Goal: Task Accomplishment & Management: Use online tool/utility

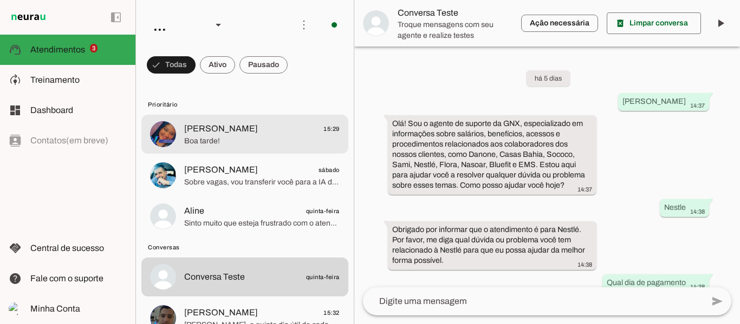
scroll to position [2347, 0]
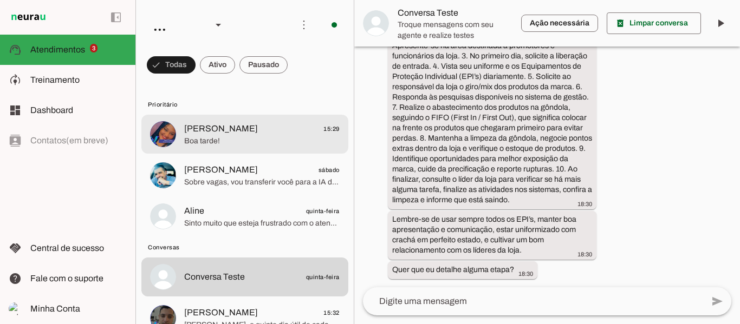
click at [227, 138] on span "Boa tarde!" at bounding box center [261, 141] width 155 height 11
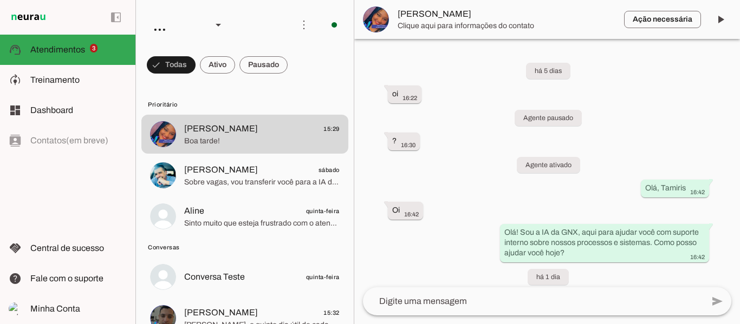
scroll to position [726, 0]
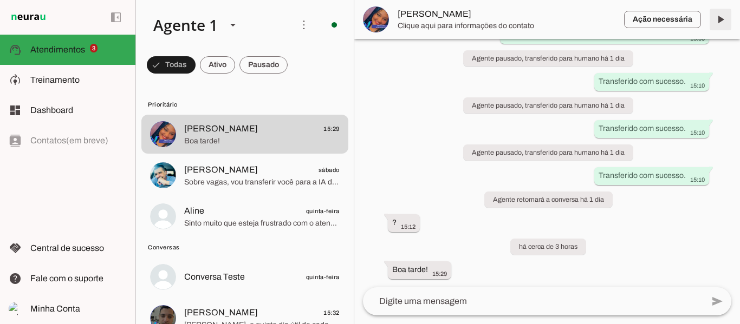
click at [726, 21] on span at bounding box center [720, 19] width 26 height 26
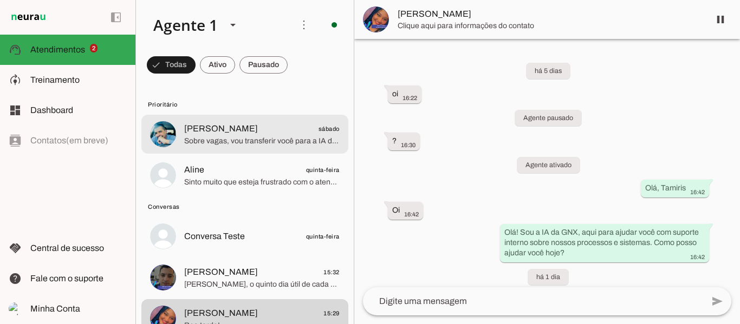
click at [225, 135] on span "[PERSON_NAME]" at bounding box center [221, 128] width 74 height 13
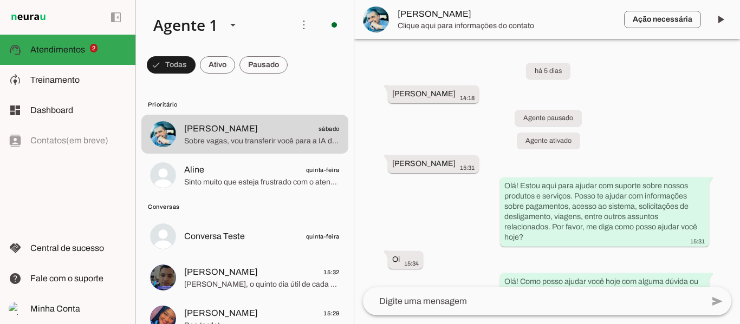
scroll to position [1616, 0]
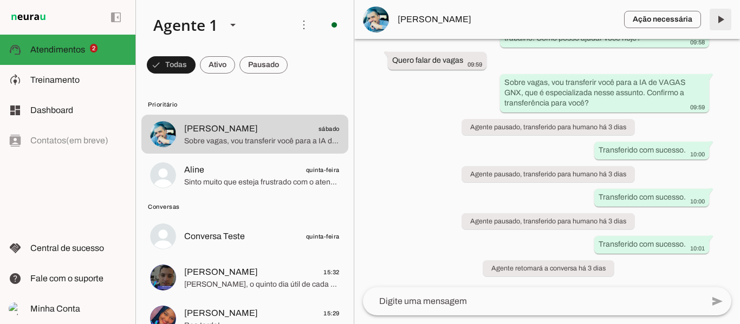
click at [717, 24] on span at bounding box center [720, 19] width 26 height 26
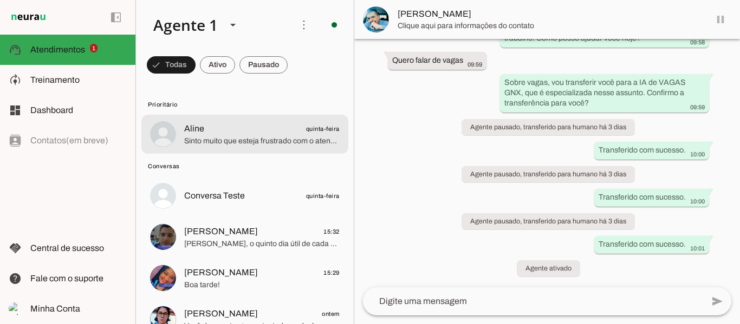
click at [232, 140] on span "Sinto muito que esteja frustrado com o atendimento. Posso transferir você para …" at bounding box center [261, 141] width 155 height 11
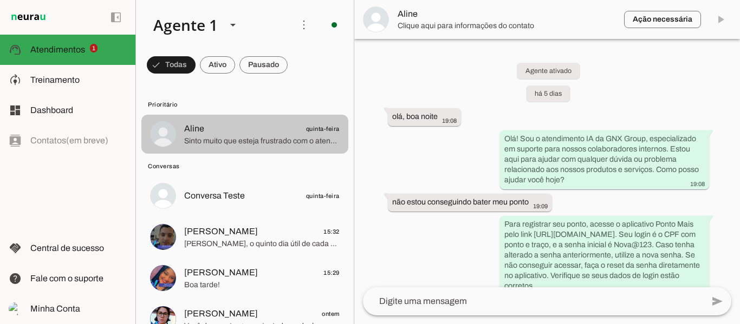
scroll to position [491, 0]
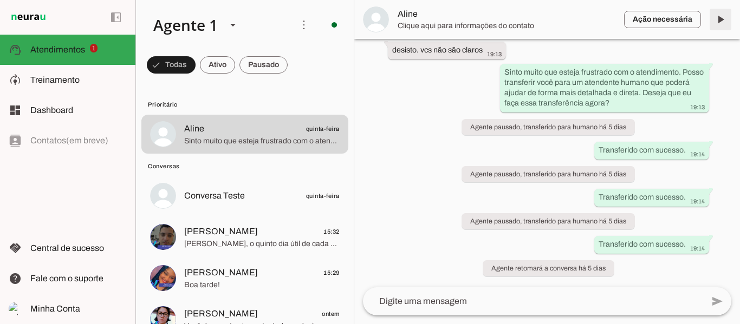
click at [723, 15] on span at bounding box center [720, 19] width 26 height 26
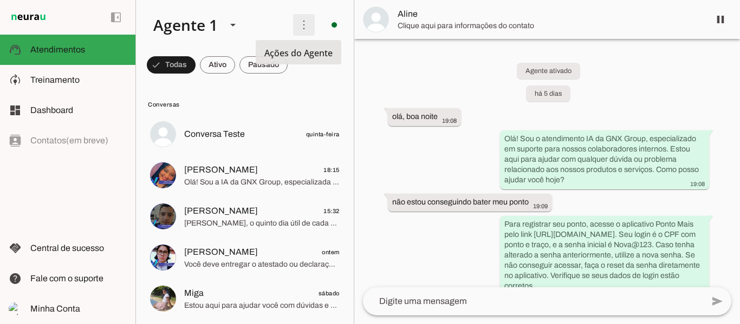
click at [296, 30] on span at bounding box center [304, 25] width 26 height 26
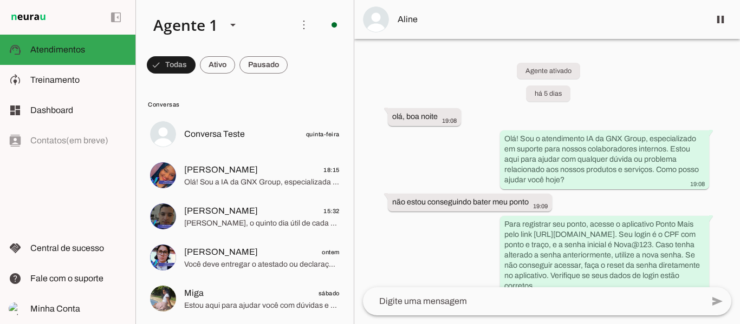
click at [426, 90] on div "Agente ativado há 5 dias olá, boa noite 19:08 Olá! Sou o atendimento IA da GNX …" at bounding box center [546, 163] width 385 height 249
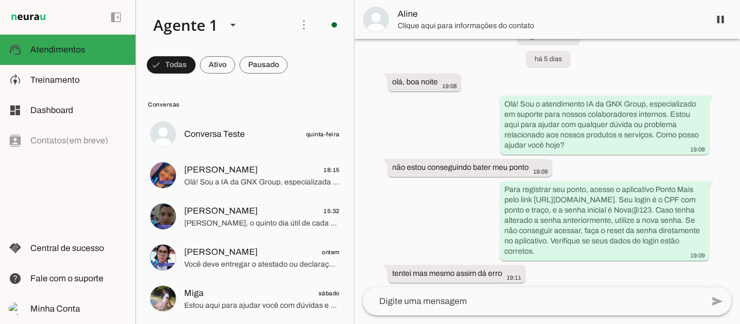
scroll to position [54, 0]
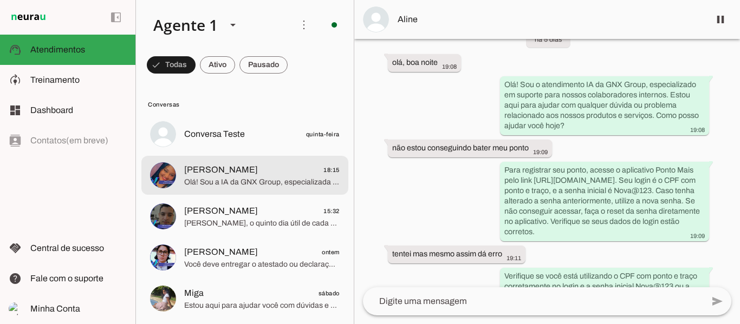
click at [271, 180] on span "Olá! Sou a IA da GNX Group, especializada em oferecer suporte interno sobre nos…" at bounding box center [261, 182] width 155 height 11
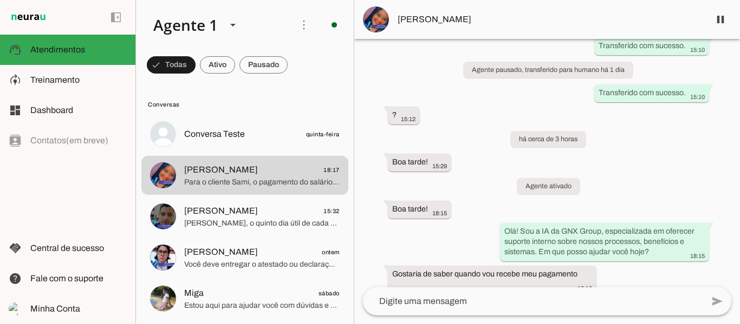
scroll to position [921, 0]
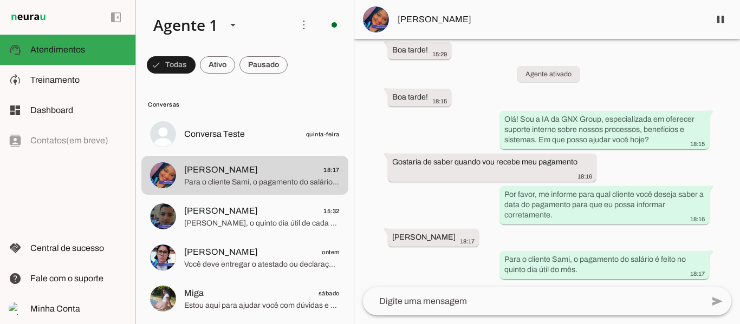
click at [485, 299] on textarea at bounding box center [533, 301] width 340 height 13
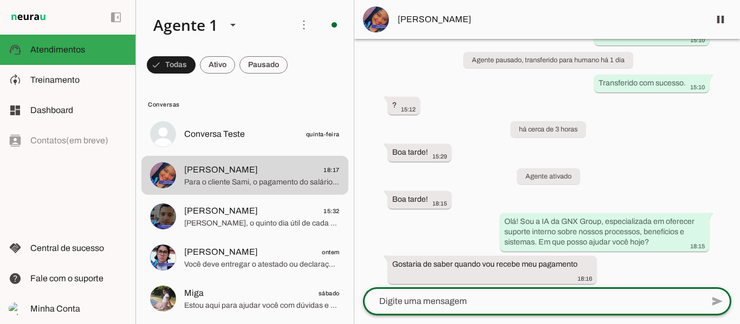
scroll to position [813, 0]
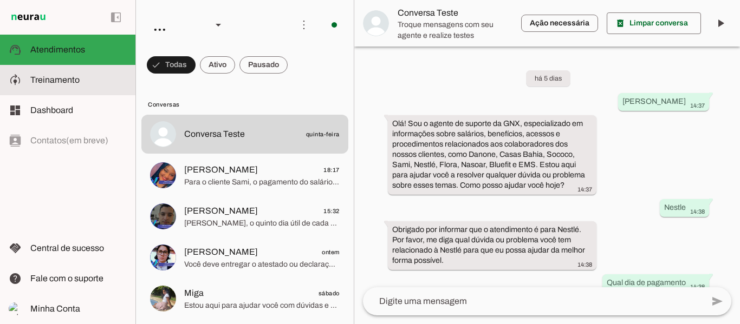
click at [71, 82] on span "Treinamento" at bounding box center [54, 79] width 49 height 9
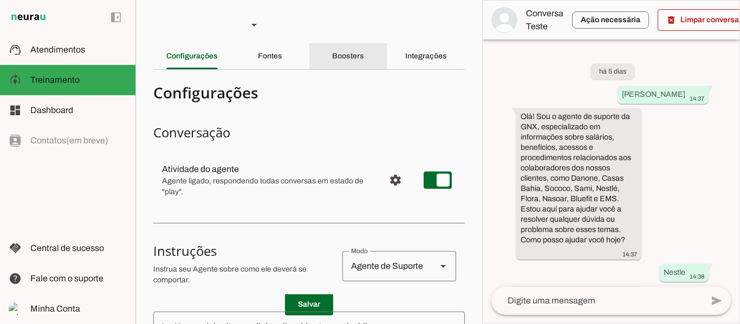
scroll to position [3565, 0]
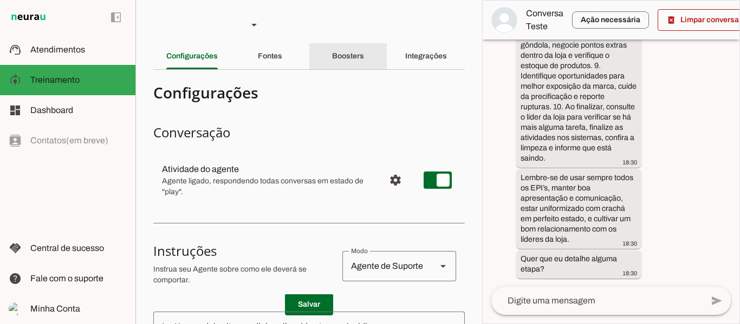
click at [352, 51] on div "Boosters" at bounding box center [348, 56] width 32 height 26
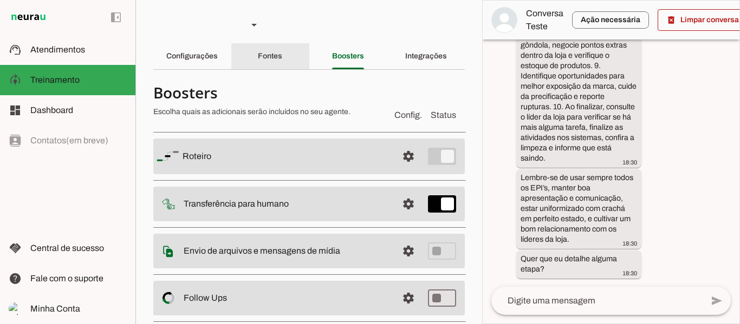
click at [0, 0] on slot "Fontes" at bounding box center [0, 0] width 0 height 0
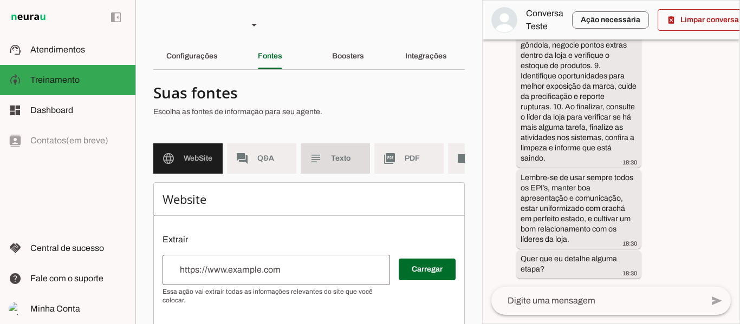
click at [333, 157] on span "Texto" at bounding box center [346, 158] width 30 height 11
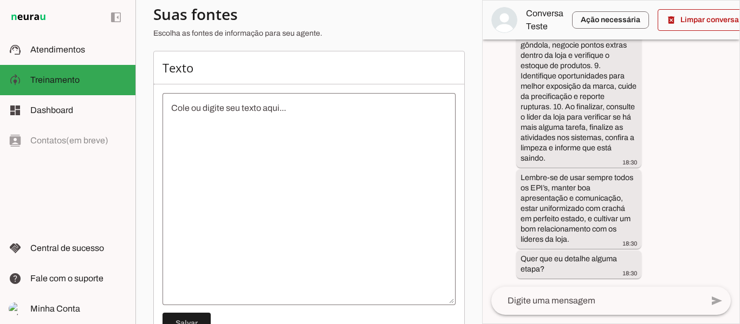
scroll to position [73, 0]
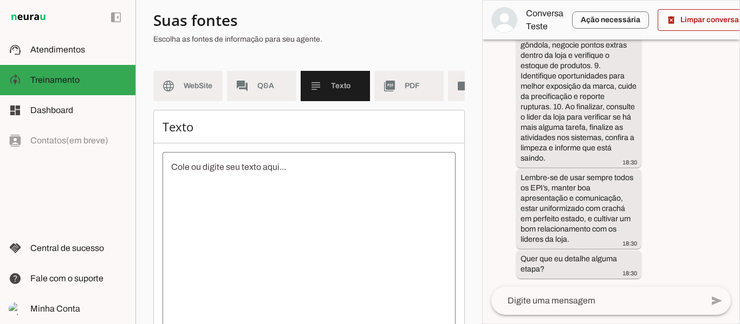
click at [205, 134] on h6 "Texto" at bounding box center [308, 126] width 293 height 15
click at [176, 134] on h6 "Texto" at bounding box center [308, 126] width 293 height 15
click at [170, 134] on h6 "Texto" at bounding box center [308, 126] width 293 height 15
click at [170, 133] on h6 "Texto" at bounding box center [308, 126] width 293 height 15
click at [227, 177] on textarea at bounding box center [308, 258] width 293 height 195
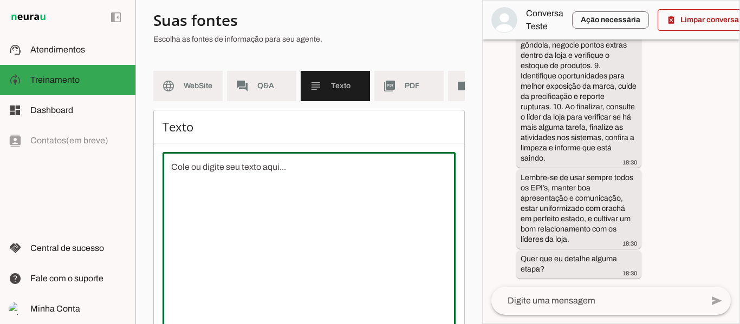
drag, startPoint x: 171, startPoint y: 130, endPoint x: 169, endPoint y: 136, distance: 6.1
click at [171, 130] on h6 "Texto" at bounding box center [308, 126] width 293 height 15
click at [169, 134] on h6 "Texto" at bounding box center [308, 126] width 293 height 15
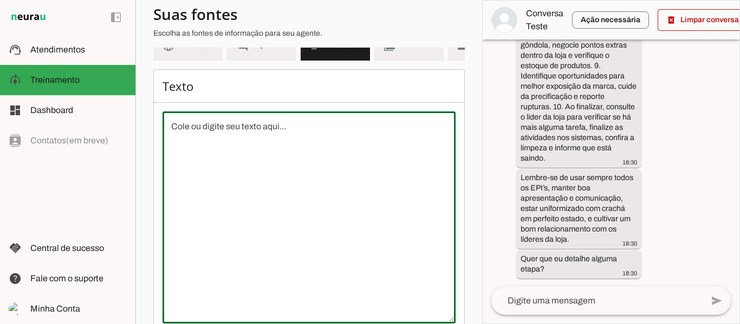
scroll to position [181, 0]
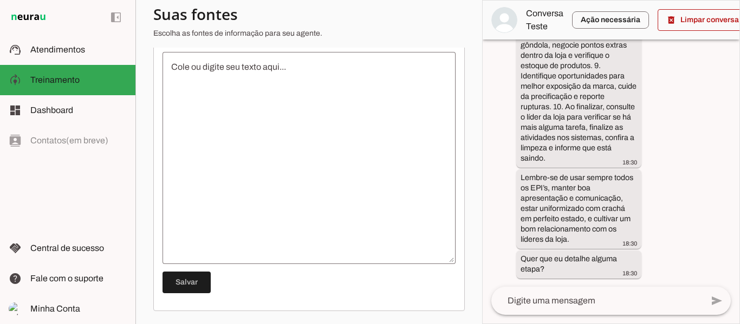
click at [367, 65] on textarea at bounding box center [308, 158] width 293 height 195
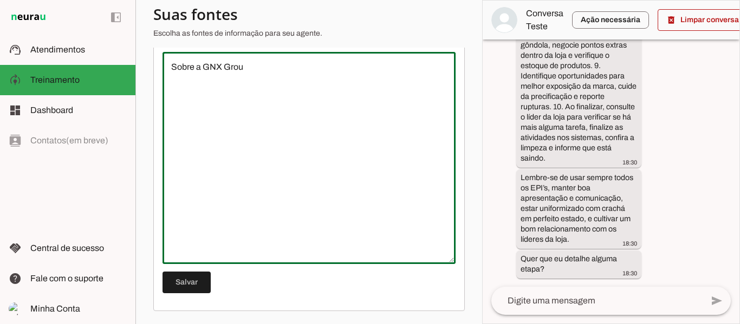
type textarea "Sobre a GNX Group"
drag, startPoint x: 208, startPoint y: 74, endPoint x: 188, endPoint y: 77, distance: 20.8
click at [188, 77] on textarea "Sobre a GNX Group" at bounding box center [308, 158] width 293 height 195
click at [188, 76] on textarea "Sobre a GNX Group" at bounding box center [308, 158] width 293 height 195
drag, startPoint x: 237, startPoint y: 70, endPoint x: 145, endPoint y: 70, distance: 92.0
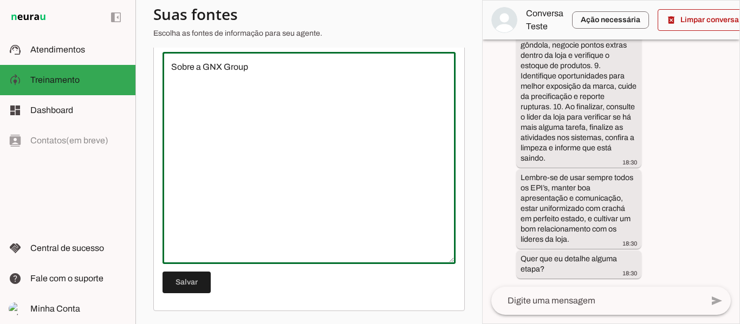
click at [145, 70] on section "Agente 1 Criar Agente Você atingiu o limite de IAs Neurau permitidas. Atualize …" at bounding box center [308, 162] width 347 height 324
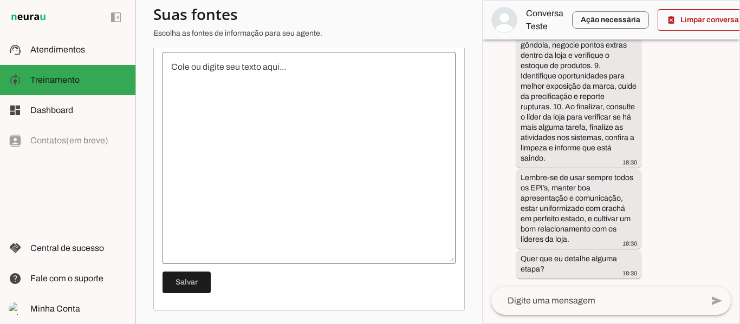
click at [254, 103] on textarea at bounding box center [308, 158] width 293 height 195
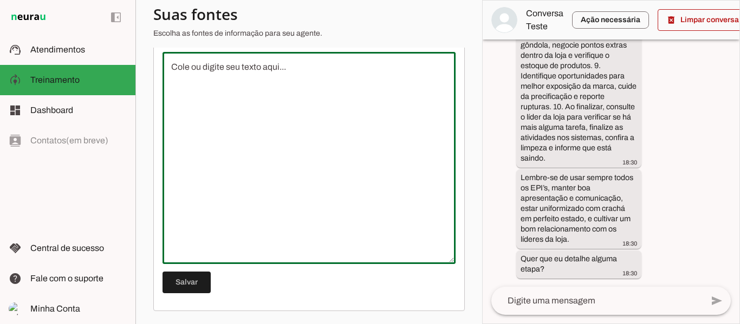
paste textarea "DIRE TRI Z E S HORÁRIO DE TRABALHO De acordo com o artigo 62°. Tendo direito a …"
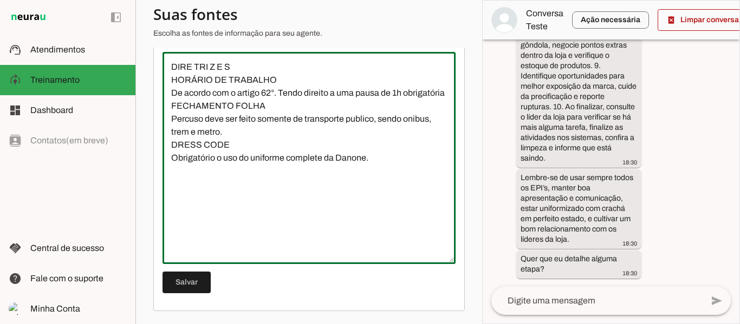
click at [247, 67] on textarea "DIRE TRI Z E S HORÁRIO DE TRABALHO De acordo com o artigo 62°. Tendo direito a …" at bounding box center [308, 158] width 293 height 195
drag, startPoint x: 210, startPoint y: 69, endPoint x: 160, endPoint y: 68, distance: 50.4
click at [160, 68] on div "Texto [GEOGRAPHIC_DATA]" at bounding box center [308, 161] width 311 height 302
click at [190, 68] on textarea "DIRE TRI Z E S HORÁRIO DE TRABALHO De acordo com o artigo 62°. Tendo direito a …" at bounding box center [308, 158] width 293 height 195
click at [195, 66] on textarea "DIRE TRI Z E S HORÁRIO DE TRABALHO De acordo com o artigo 62°. Tendo direito a …" at bounding box center [308, 158] width 293 height 195
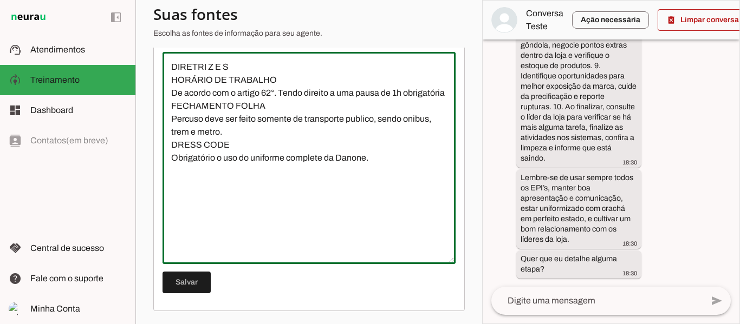
click at [208, 66] on textarea "DIRETRI Z E S HORÁRIO DE TRABALHO De acordo com o artigo 62°. Tendo direito a u…" at bounding box center [308, 158] width 293 height 195
click at [221, 64] on textarea "DIRETRIZ E S HORÁRIO DE TRABALHO De acordo com o artigo 62°. Tendo direito a um…" at bounding box center [308, 158] width 293 height 195
click at [215, 63] on textarea "DIRETRIZ ES HORÁRIO DE TRABALHO De acordo com o artigo 62°. Tendo direito a uma…" at bounding box center [308, 158] width 293 height 195
click at [225, 66] on textarea "DIRETRIZES HORÁRIO DE TRABALHO De acordo com o artigo 62°. Tendo direito a uma …" at bounding box center [308, 158] width 293 height 195
click at [173, 66] on textarea "DIRETRIZES HORÁRIO DE TRABALHO De acordo com o artigo 62°. Tendo direito a uma …" at bounding box center [308, 158] width 293 height 195
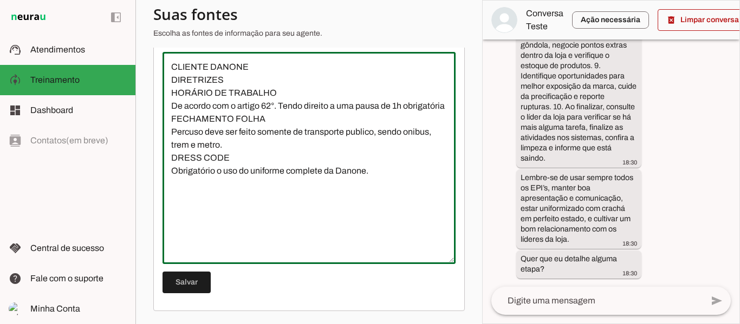
type textarea "CLIENTE DANONE DIRETRIZES HORÁRIO DE TRABALHO De acordo com o artigo 62°. Tendo…"
type md-outlined-text-field "CLIENTE DANONE DIRETRIZES HORÁRIO DE TRABALHO De acordo com o artigo 62°. Tendo…"
click at [181, 197] on textarea "CLIENTE DANONE DIRETRIZES HORÁRIO DE TRABALHO De acordo com o artigo 62°. Tendo…" at bounding box center [308, 158] width 293 height 195
click at [184, 203] on textarea "CLIENTE DANONE DIRETRIZES HORÁRIO DE TRABALHO De acordo com o artigo 62°. Tendo…" at bounding box center [308, 158] width 293 height 195
click at [401, 181] on textarea "CLIENTE DANONE DIRETRIZES HORÁRIO DE TRABALHO De acordo com o artigo 62°. Tendo…" at bounding box center [308, 158] width 293 height 195
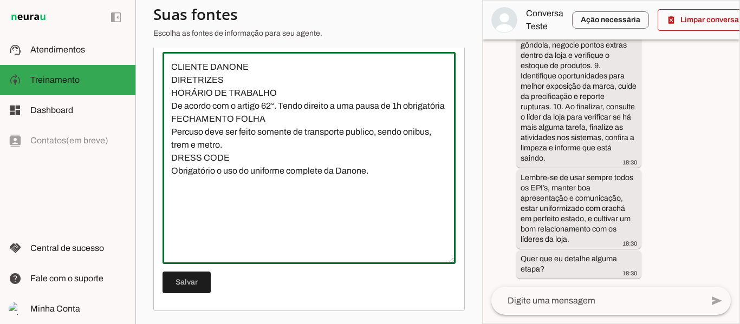
paste textarea "Boas Práticas"
type textarea "CLIENTE DANONE DIRETRIZES HORÁRIO DE TRABALHO De acordo com o artigo 62°. Tendo…"
type md-outlined-text-field "CLIENTE DANONE DIRETRIZES HORÁRIO DE TRABALHO De acordo com o artigo 62°. Tendo…"
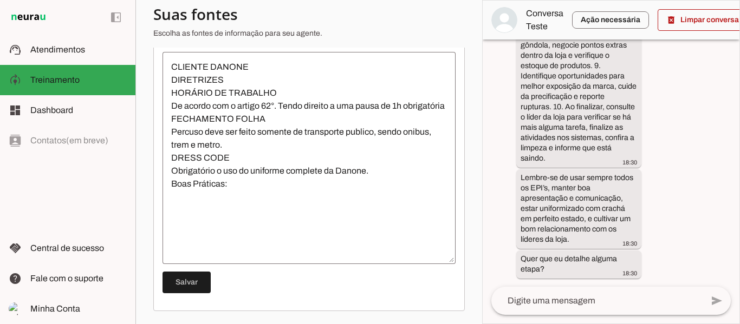
click at [200, 206] on textarea "CLIENTE DANONE DIRETRIZES HORÁRIO DE TRABALHO De acordo com o artigo 62°. Tendo…" at bounding box center [308, 158] width 293 height 195
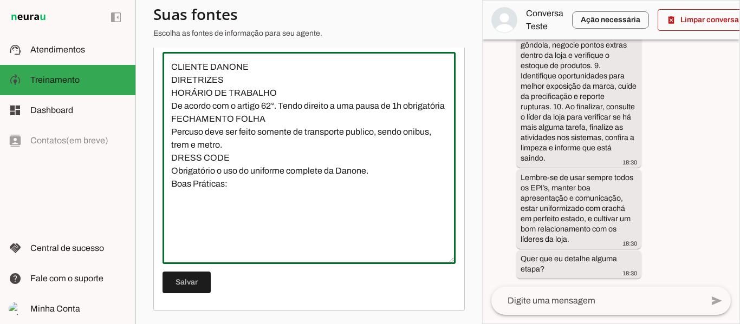
paste textarea "Integridade e Ética Profissional. ⚬ Responsabilidade Ambiental. ⚬ Privacidade e…"
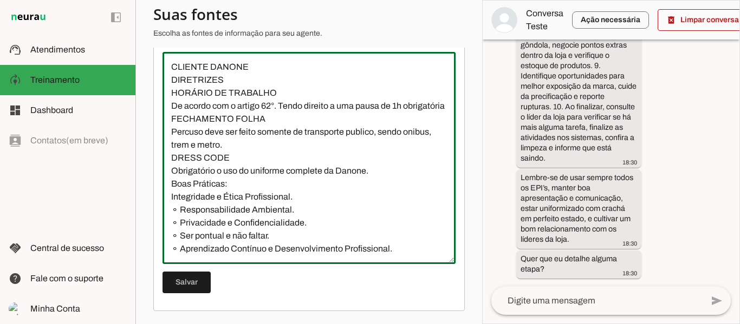
scroll to position [11, 0]
click at [178, 210] on textarea "CLIENTE DANONE DIRETRIZES HORÁRIO DE TRABALHO De acordo com o artigo 62°. Tendo…" at bounding box center [308, 158] width 293 height 195
click at [179, 218] on textarea "CLIENTE DANONE DIRETRIZES HORÁRIO DE TRABALHO De acordo com o artigo 62°. Tendo…" at bounding box center [308, 158] width 293 height 195
click at [178, 237] on textarea "CLIENTE DANONE DIRETRIZES HORÁRIO DE TRABALHO De acordo com o artigo 62°. Tendo…" at bounding box center [308, 158] width 293 height 195
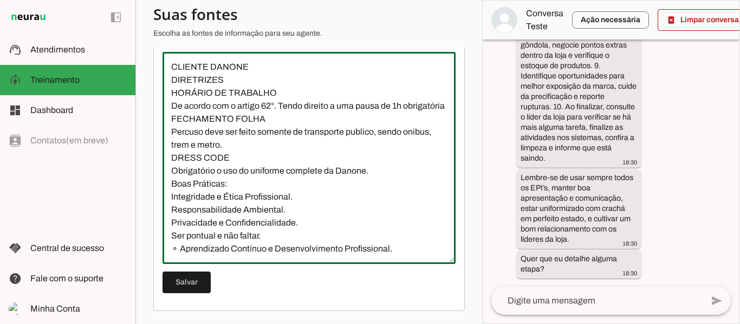
click at [179, 245] on textarea "CLIENTE DANONE DIRETRIZES HORÁRIO DE TRABALHO De acordo com o artigo 62°. Tendo…" at bounding box center [308, 158] width 293 height 195
click at [277, 66] on textarea "CLIENTE DANONE DIRETRIZES HORÁRIO DE TRABALHO De acordo com o artigo 62°. Tendo…" at bounding box center [308, 158] width 293 height 195
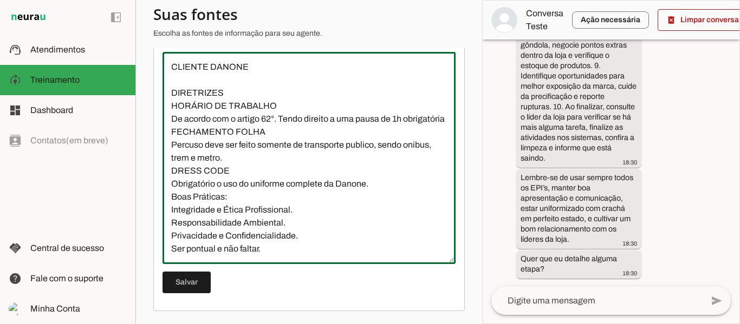
click at [240, 89] on textarea "CLIENTE DANONE DIRETRIZES HORÁRIO DE TRABALHO De acordo com o artigo 62°. Tendo…" at bounding box center [308, 158] width 293 height 195
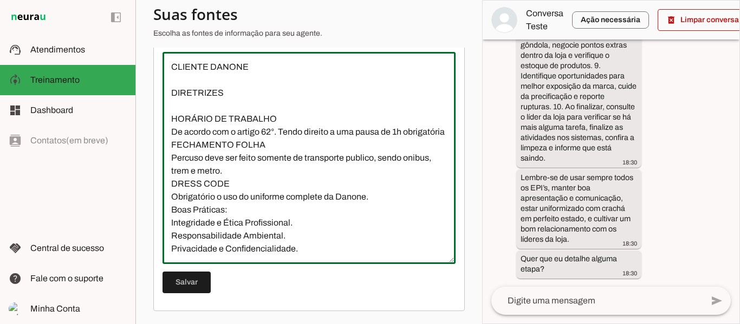
click at [284, 117] on textarea "CLIENTE DANONE DIRETRIZES HORÁRIO DE TRABALHO De acordo com o artigo 62°. Tendo…" at bounding box center [308, 158] width 293 height 195
click at [269, 152] on textarea "CLIENTE DANONE DIRETRIZES HORÁRIO DE TRABALHO De acordo com o artigo 62°. Tendo…" at bounding box center [308, 158] width 293 height 195
click at [271, 140] on textarea "CLIENTE DANONE DIRETRIZES HORÁRIO DE TRABALHO De acordo com o artigo 62°. Tendo…" at bounding box center [308, 158] width 293 height 195
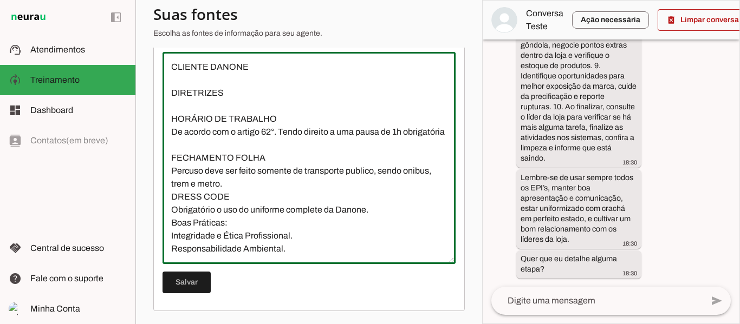
click at [266, 197] on textarea "CLIENTE DANONE DIRETRIZES HORÁRIO DE TRABALHO De acordo com o artigo 62°. Tendo…" at bounding box center [308, 158] width 293 height 195
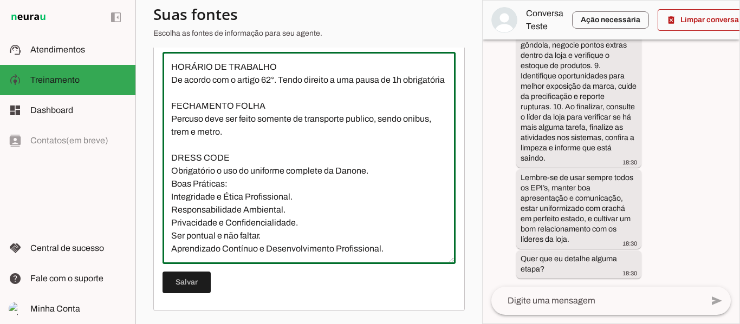
scroll to position [65, 0]
click at [379, 170] on textarea "CLIENTE DANONE DIRETRIZES HORÁRIO DE TRABALHO De acordo com o artigo 62°. Tendo…" at bounding box center [308, 158] width 293 height 195
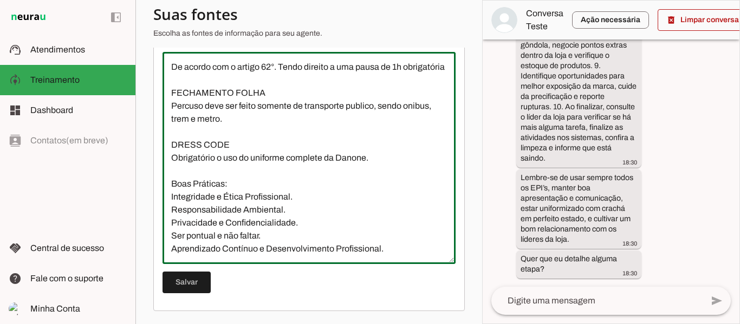
click at [281, 199] on textarea "CLIENTE DANONE DIRETRIZES HORÁRIO DE TRABALHO De acordo com o artigo 62°. Tendo…" at bounding box center [308, 158] width 293 height 195
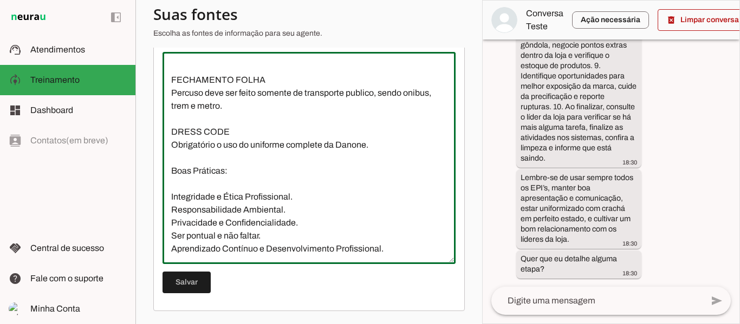
scroll to position [91, 0]
click at [390, 246] on textarea "CLIENTE DANONE DIRETRIZES HORÁRIO DE TRABALHO De acordo com o artigo 62°. Tendo…" at bounding box center [308, 158] width 293 height 195
type textarea "CLIENTE DANONE DIRETRIZES HORÁRIO DE TRABALHO De acordo com o artigo 62°. Tendo…"
type md-outlined-text-field "CLIENTE DANONE DIRETRIZES HORÁRIO DE TRABALHO De acordo com o artigo 62°. Tendo…"
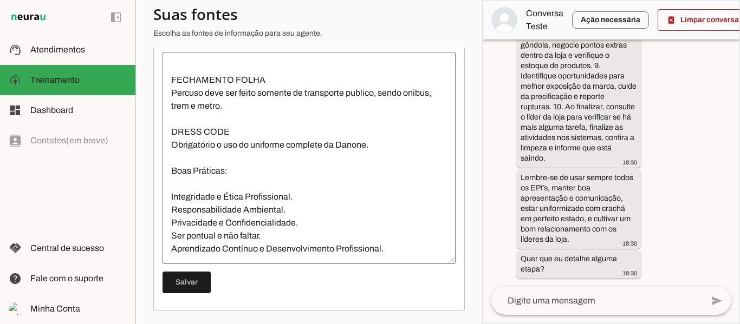
click at [272, 242] on textarea "CLIENTE DANONE DIRETRIZES HORÁRIO DE TRABALHO De acordo com o artigo 62°. Tendo…" at bounding box center [308, 158] width 293 height 195
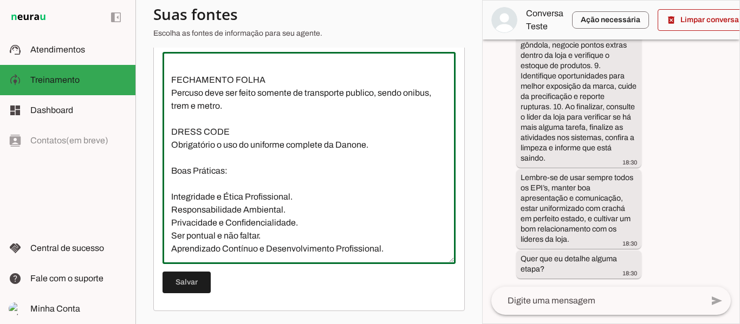
click at [194, 254] on textarea "CLIENTE DANONE DIRETRIZES HORÁRIO DE TRABALHO De acordo com o artigo 62°. Tendo…" at bounding box center [308, 158] width 293 height 195
paste textarea "CRONOGRAMA DE PAGAMENTO MENSAL Pagamento do salário Ocorre até o quinto dia uti…"
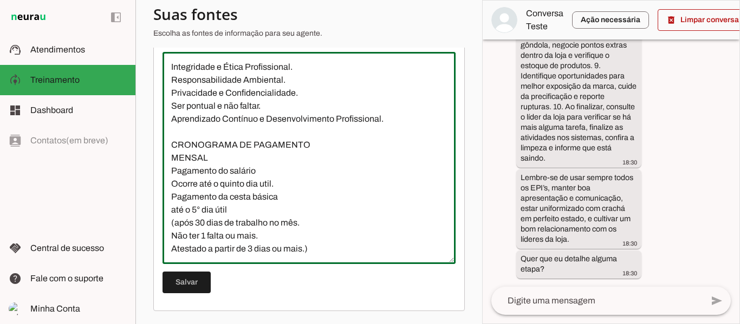
scroll to position [245, 0]
drag, startPoint x: 232, startPoint y: 140, endPoint x: 239, endPoint y: 136, distance: 7.8
click at [233, 140] on textarea "CLIENTE DANONE DIRETRIZES HORÁRIO DE TRABALHO De acordo com o artigo 62°. Tendo…" at bounding box center [308, 158] width 293 height 195
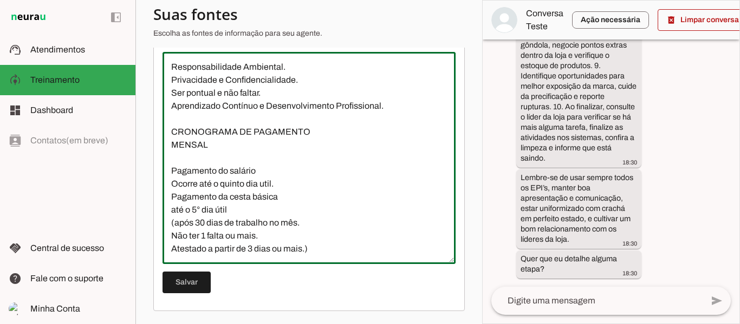
click at [285, 164] on textarea "CLIENTE DANONE DIRETRIZES HORÁRIO DE TRABALHO De acordo com o artigo 62°. Tendo…" at bounding box center [308, 158] width 293 height 195
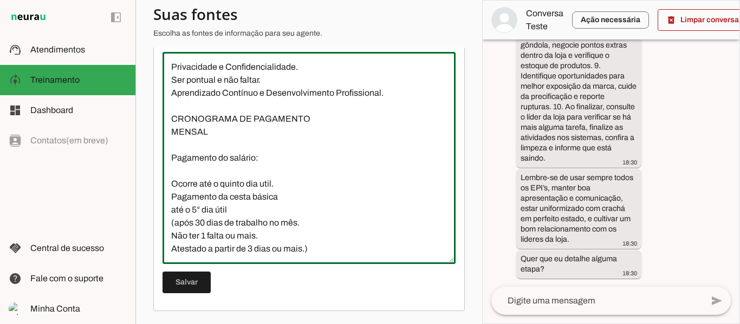
scroll to position [273, 0]
type textarea "CLIENTE DANONE DIRETRIZES HORÁRIO DE TRABALHO De acordo com o artigo 62°. Tendo…"
type md-outlined-text-field "CLIENTE DANONE DIRETRIZES HORÁRIO DE TRABALHO De acordo com o artigo 62°. Tendo…"
click at [222, 243] on textarea "CLIENTE DANONE DIRETRIZES HORÁRIO DE TRABALHO De acordo com o artigo 62°. Tendo…" at bounding box center [308, 158] width 293 height 195
paste textarea "Pagamento dos Benefícios Ocorre de forma Semanal, pago toda SEXTA FEIRA. IFOOD …"
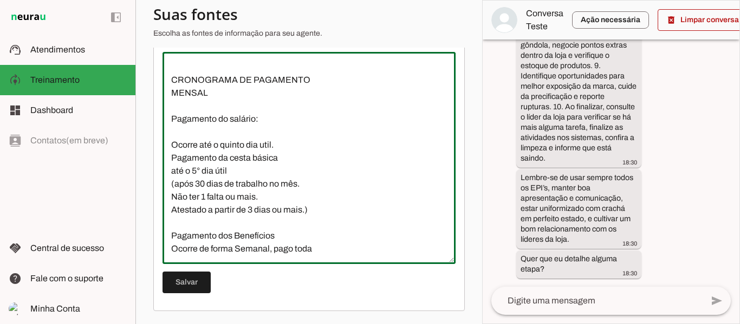
scroll to position [362, 0]
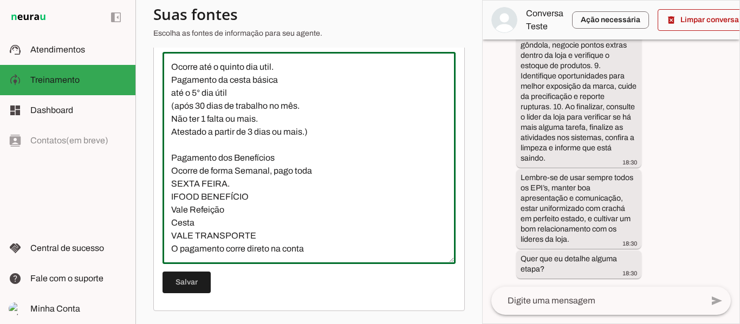
click at [304, 158] on textarea "CLIENTE DANONE DIRETRIZES HORÁRIO DE TRABALHO De acordo com o artigo 62°. Tendo…" at bounding box center [308, 158] width 293 height 195
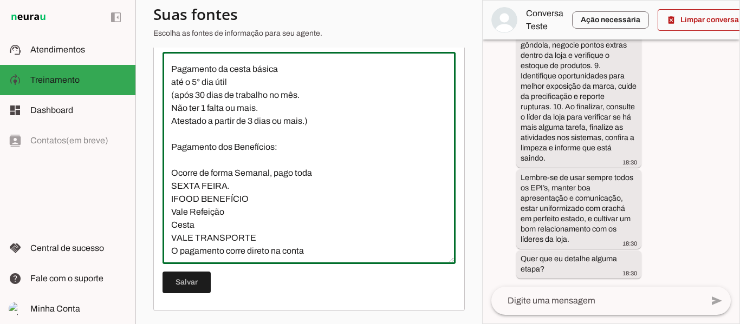
type textarea "CLIENTE DANONE DIRETRIZES HORÁRIO DE TRABALHO De acordo com o artigo 62°. Tendo…"
type md-outlined-text-field "CLIENTE DANONE DIRETRIZES HORÁRIO DE TRABALHO De acordo com o artigo 62°. Tendo…"
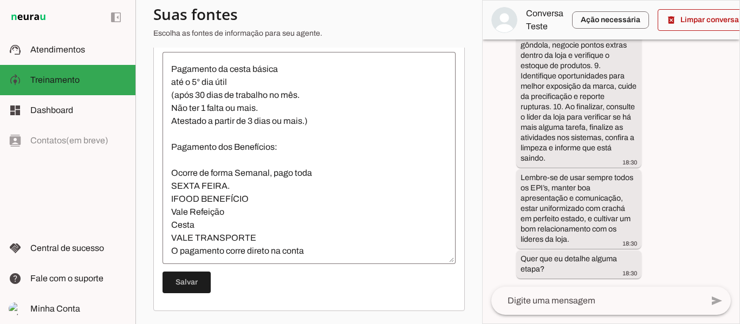
click at [271, 249] on textarea "CLIENTE DANONE DIRETRIZES HORÁRIO DE TRABALHO De acordo com o artigo 62°. Tendo…" at bounding box center [308, 158] width 293 height 195
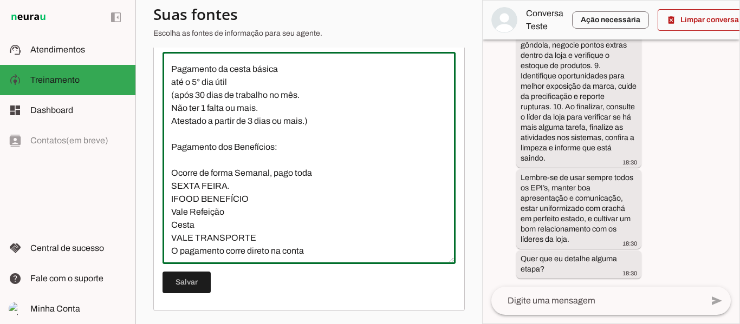
scroll to position [375, 0]
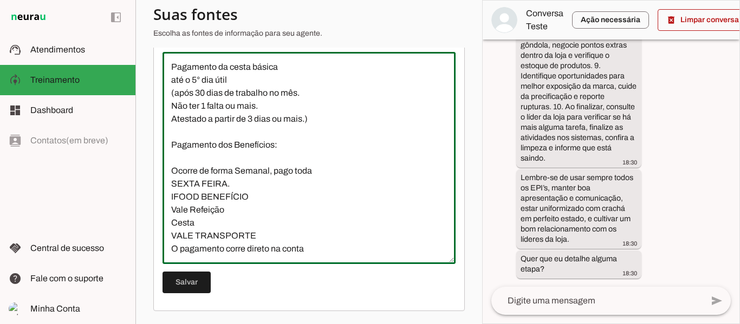
click at [323, 246] on textarea "CLIENTE DANONE DIRETRIZES HORÁRIO DE TRABALHO De acordo com o artigo 62°. Tendo…" at bounding box center [308, 158] width 293 height 195
paste textarea "DEDSESCCOONNTTOSOS"
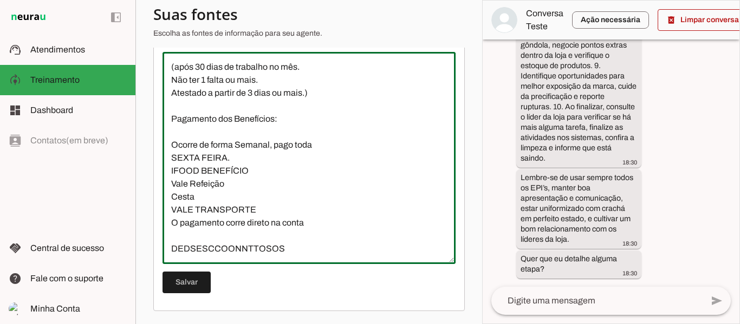
scroll to position [414, 0]
drag, startPoint x: 287, startPoint y: 237, endPoint x: 180, endPoint y: 234, distance: 106.7
click at [180, 234] on textarea "CLIENTE DANONE DIRETRIZES HORÁRIO DE TRABALHO De acordo com o artigo 62°. Tendo…" at bounding box center [308, 158] width 293 height 195
type textarea "CLIENTE DANONE DIRETRIZES HORÁRIO DE TRABALHO De acordo com o artigo 62°. Tendo…"
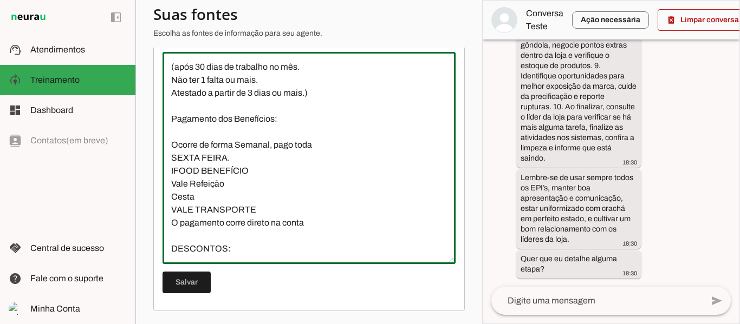
type md-outlined-text-field "CLIENTE DANONE DIRETRIZES HORÁRIO DE TRABALHO De acordo com o artigo 62°. Tendo…"
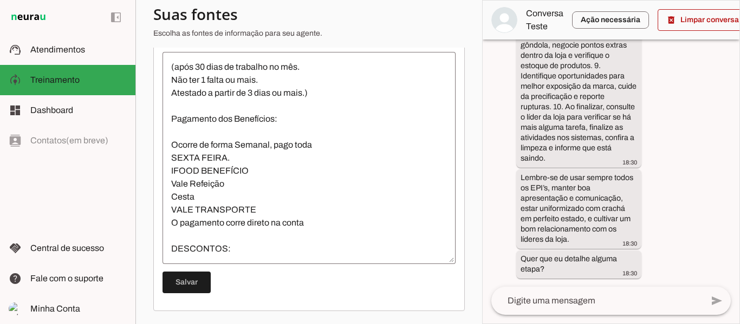
click at [259, 246] on textarea "CLIENTE DANONE DIRETRIZES HORÁRIO DE TRABALHO De acordo com o artigo 62°. Tendo…" at bounding box center [308, 158] width 293 height 195
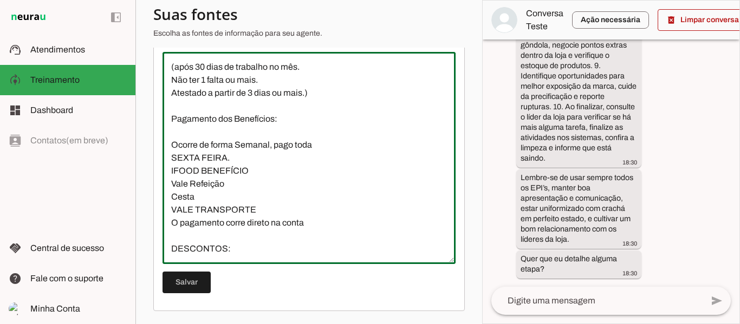
paste textarea "INSS: 9% SOBRE O SALÁRIO"
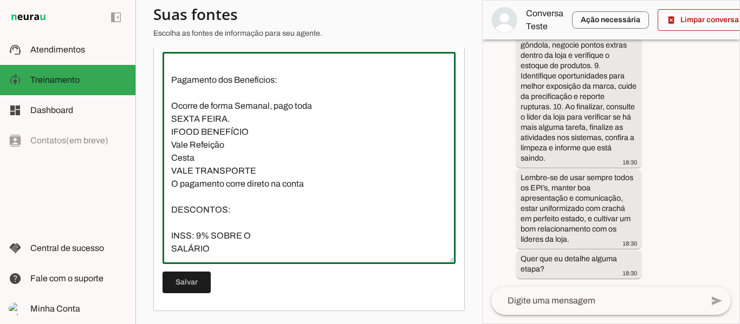
scroll to position [453, 0]
type textarea "CLIENTE DANONE DIRETRIZES HORÁRIO DE TRABALHO De acordo com o artigo 62°. Tendo…"
type md-outlined-text-field "CLIENTE DANONE DIRETRIZES HORÁRIO DE TRABALHO De acordo com o artigo 62°. Tendo…"
click at [177, 250] on textarea "CLIENTE DANONE DIRETRIZES HORÁRIO DE TRABALHO De acordo com o artigo 62°. Tendo…" at bounding box center [308, 158] width 293 height 195
paste textarea "VR: 20% EM CIMA DO VALOR DEPOSITADO"
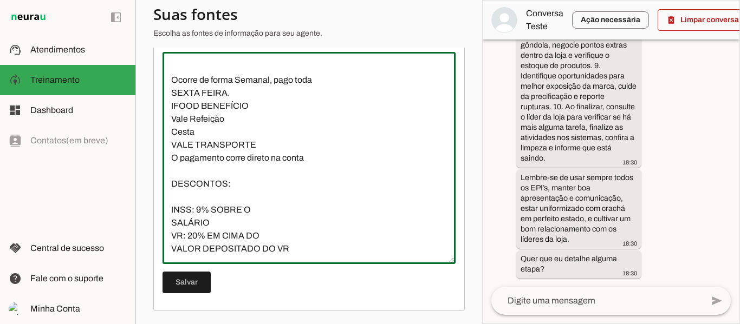
scroll to position [479, 0]
type textarea "CLIENTE DANONE DIRETRIZES HORÁRIO DE TRABALHO De acordo com o artigo 62°. Tendo…"
type md-outlined-text-field "CLIENTE DANONE DIRETRIZES HORÁRIO DE TRABALHO De acordo com o artigo 62°. Tendo…"
click at [220, 253] on textarea "CLIENTE DANONE DIRETRIZES HORÁRIO DE TRABALHO De acordo com o artigo 62°. Tendo…" at bounding box center [308, 158] width 293 height 195
paste textarea "VT: 6% DO SALÁRIO"
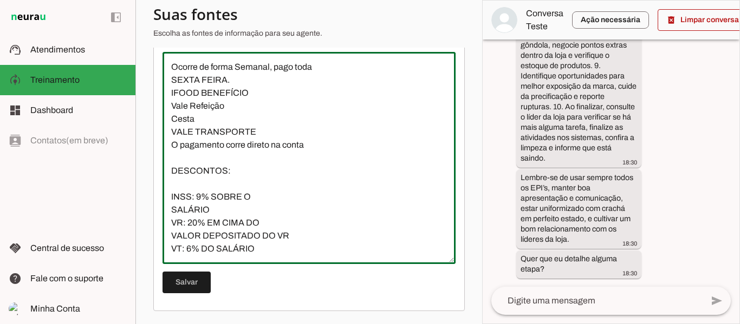
type textarea "CLIENTE DANONE DIRETRIZES HORÁRIO DE TRABALHO De acordo com o artigo 62°. Tendo…"
type md-outlined-text-field "CLIENTE DANONE DIRETRIZES HORÁRIO DE TRABALHO De acordo com o artigo 62°. Tendo…"
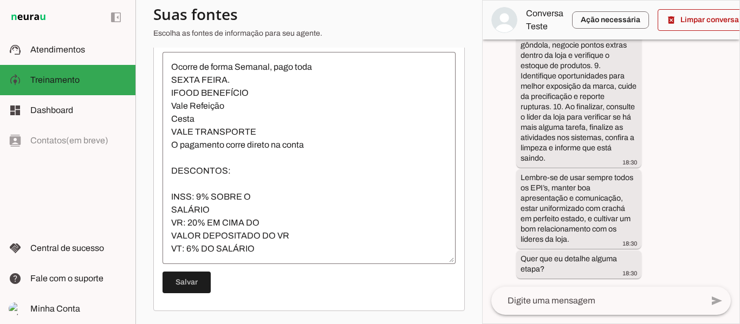
click at [283, 250] on textarea "CLIENTE DANONE DIRETRIZES HORÁRIO DE TRABALHO De acordo com o artigo 62°. Tendo…" at bounding box center [308, 158] width 293 height 195
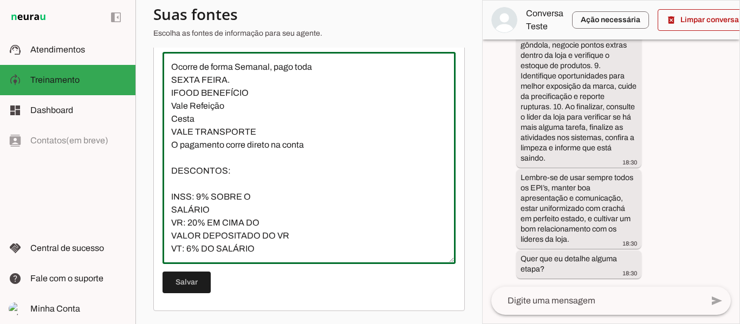
scroll to position [505, 0]
click at [304, 121] on textarea "CLIENTE DANONE DIRETRIZES HORÁRIO DE TRABALHO De acordo com o artigo 62°. Tendo…" at bounding box center [308, 158] width 293 height 195
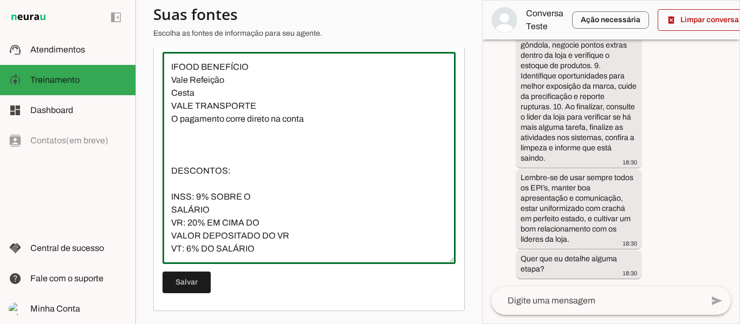
paste textarea "O PRIMEIRO DEPÓSITO DE VR E VT CAI EM ATÉ 5 DIAS ÚTEIS APÓS A DATA DE CONTRATAÇ…"
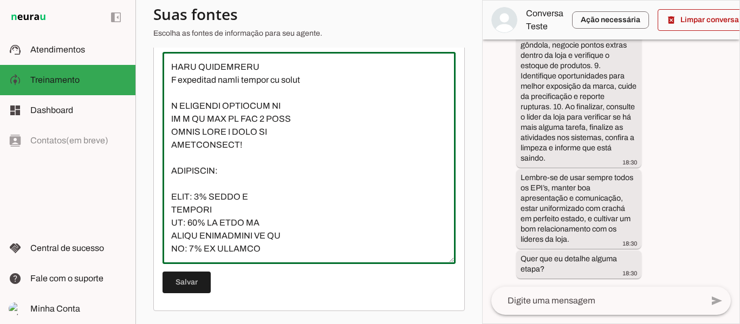
scroll to position [585, 0]
type textarea "LOREMIP DOLORS AMETCONSEC ADIPISC EL SEDDOEIU Te incidi utl e dolore 65°. Magna…"
type md-outlined-text-field "LOREMIP DOLORS AMETCONSEC ADIPISC EL SEDDOEIU Te incidi utl e dolore 65°. Magna…"
click at [198, 237] on textarea at bounding box center [308, 158] width 293 height 195
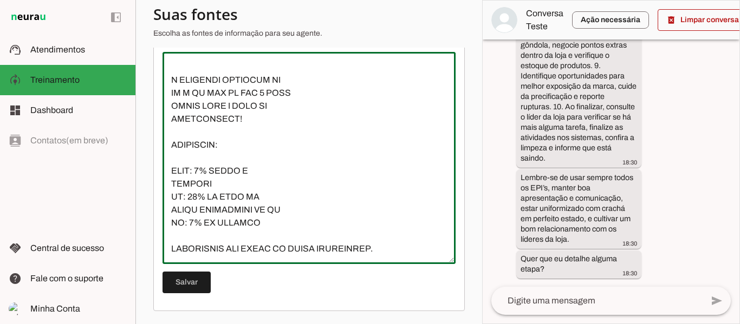
click at [291, 230] on textarea at bounding box center [308, 158] width 293 height 195
click at [292, 234] on textarea at bounding box center [308, 158] width 293 height 195
click at [389, 233] on textarea at bounding box center [308, 158] width 293 height 195
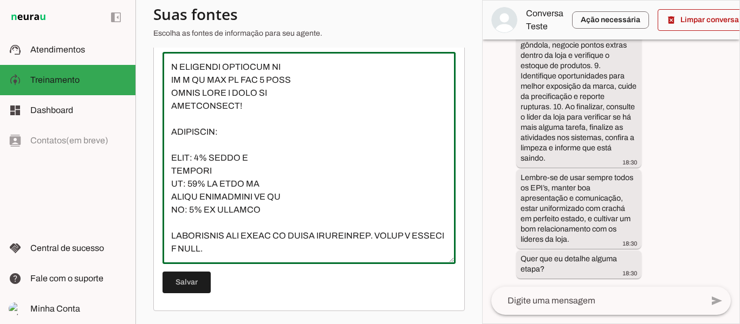
type textarea "LOREMIP DOLORS AMETCONSEC ADIPISC EL SEDDOEIU Te incidi utl e dolore 65°. Magna…"
type md-outlined-text-field "LOREMIP DOLORS AMETCONSEC ADIPISC EL SEDDOEIU Te incidi utl e dolore 65°. Magna…"
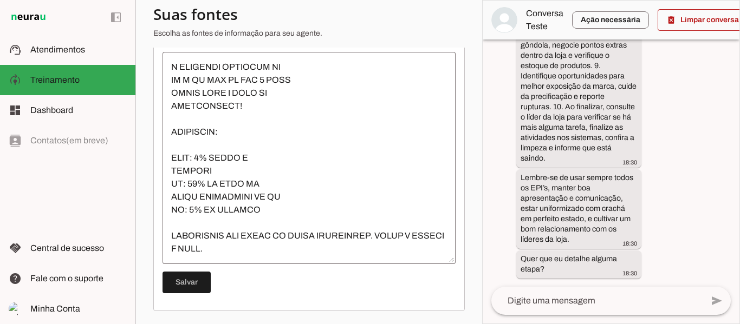
click at [259, 247] on textarea at bounding box center [308, 158] width 293 height 195
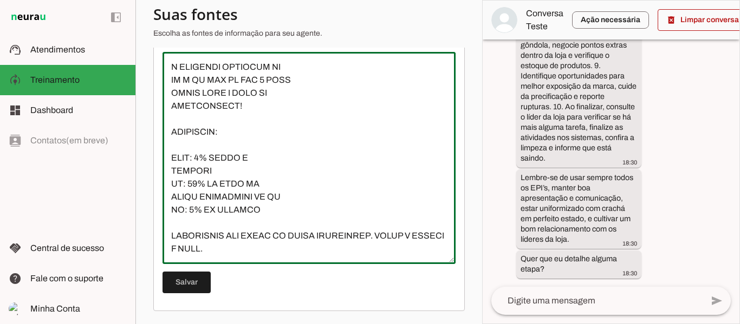
scroll to position [609, 0]
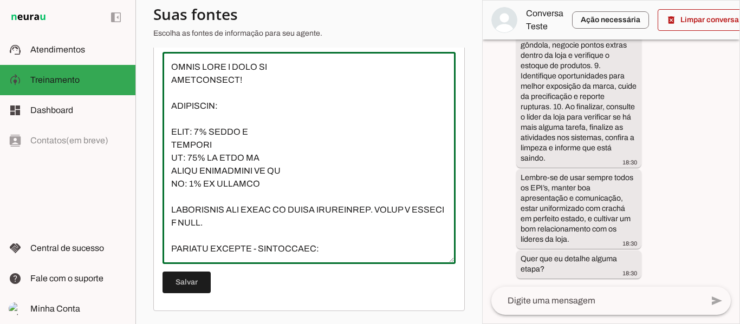
paste textarea "Para que o colaborador possa receber este benefício, deverá atender as especifi…"
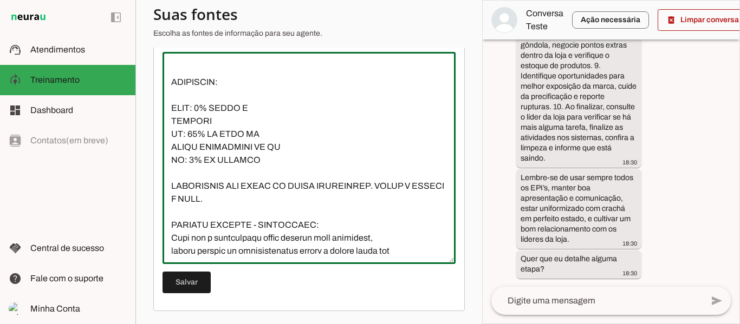
scroll to position [648, 0]
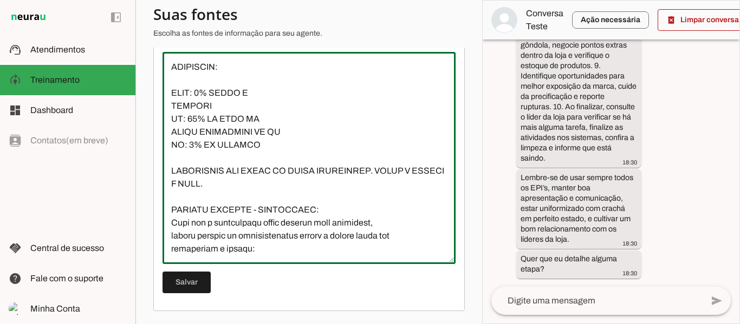
type textarea "LOREMIP DOLORS AMETCONSEC ADIPISC EL SEDDOEIU Te incidi utl e dolore 65°. Magna…"
type md-outlined-text-field "LOREMIP DOLORS AMETCONSEC ADIPISC EL SEDDOEIU Te incidi utl e dolore 65°. Magna…"
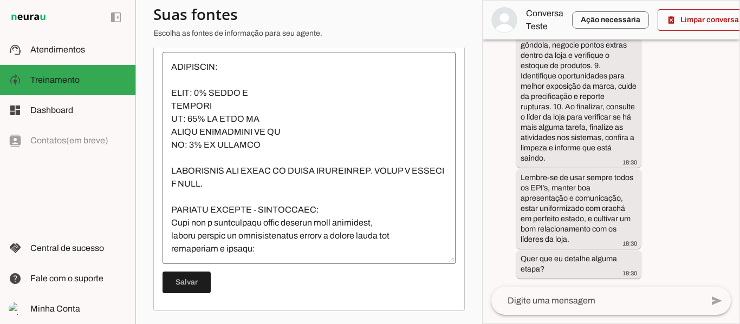
click at [262, 254] on textarea at bounding box center [308, 158] width 293 height 195
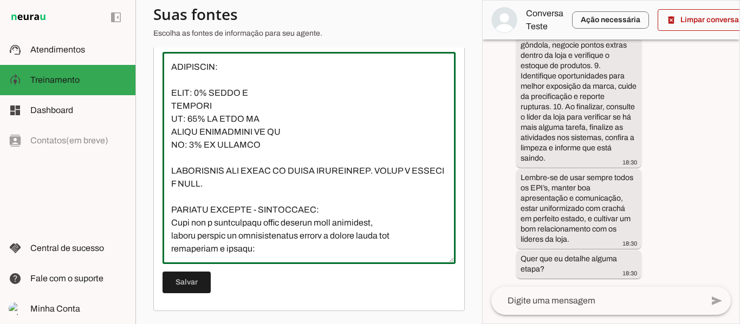
paste textarea "REMUNERAÇÃO ATÉ R$ 1.906,04 VALOR POR FILHO: R$ 65,00"
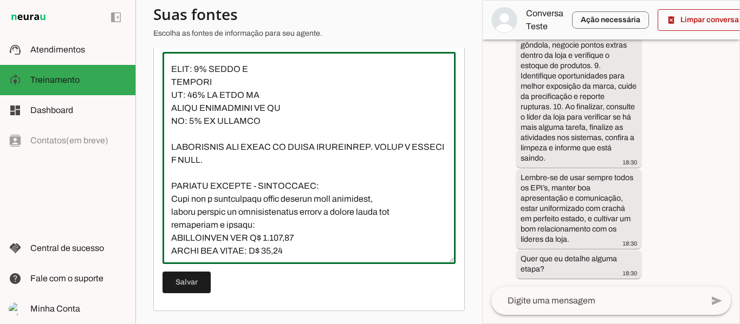
scroll to position [674, 0]
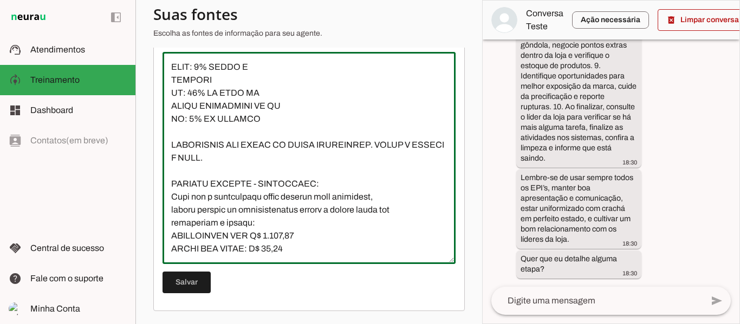
type textarea "LOREMIP DOLORS AMETCONSEC ADIPISC EL SEDDOEIU Te incidi utl e dolore 65°. Magna…"
type md-outlined-text-field "LOREMIP DOLORS AMETCONSEC ADIPISC EL SEDDOEIU Te incidi utl e dolore 65°. Magna…"
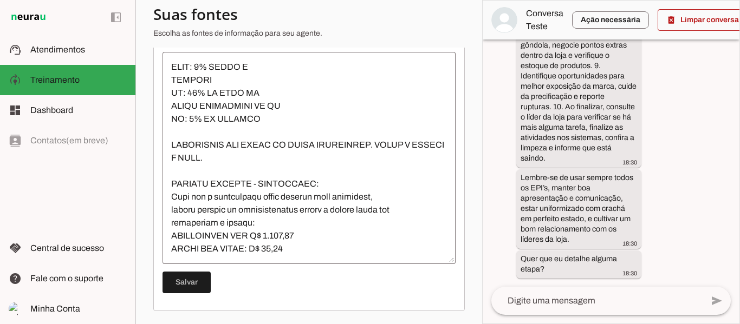
click at [339, 253] on textarea at bounding box center [308, 158] width 293 height 195
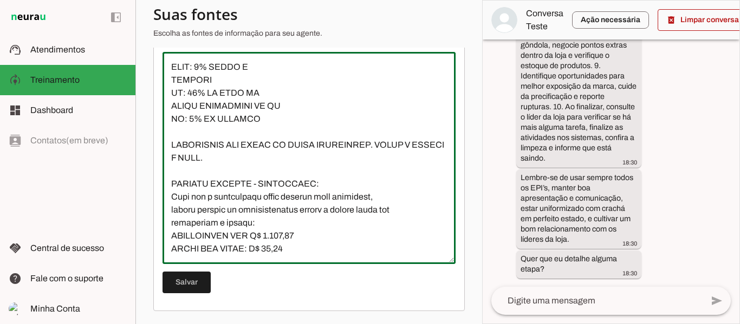
scroll to position [687, 0]
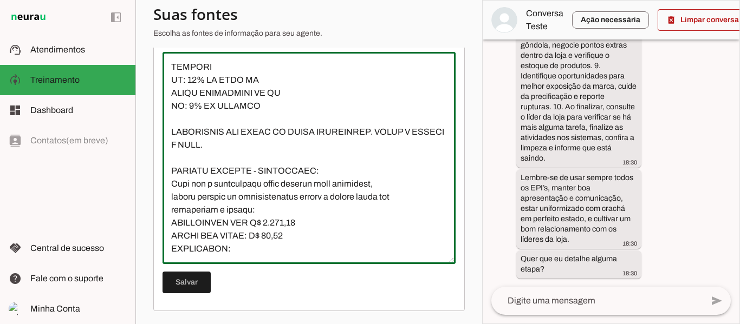
paste textarea "As informações para o cadastro do salário família, precisam ser entregues na co…"
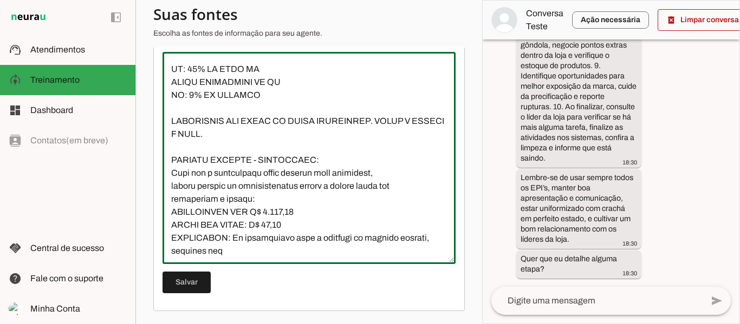
scroll to position [739, 0]
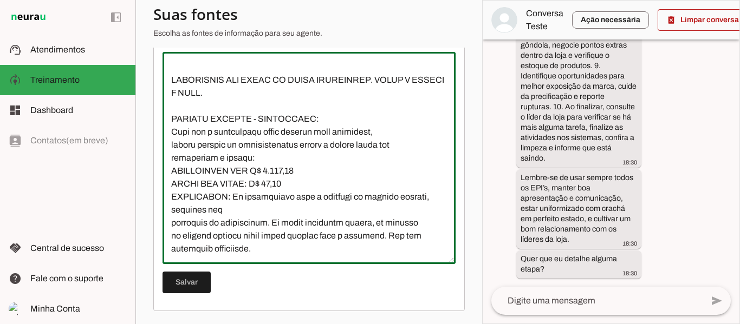
click at [240, 217] on textarea at bounding box center [308, 158] width 293 height 195
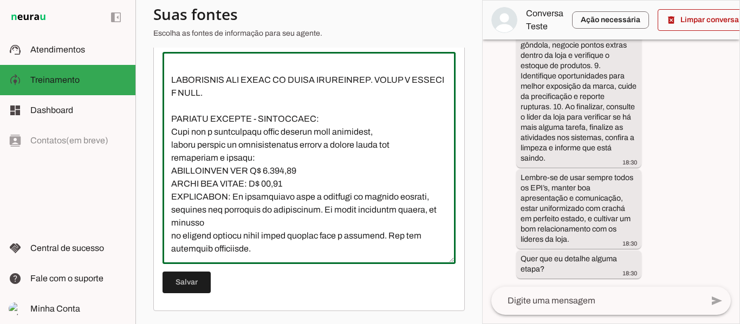
click at [218, 226] on textarea at bounding box center [308, 158] width 293 height 195
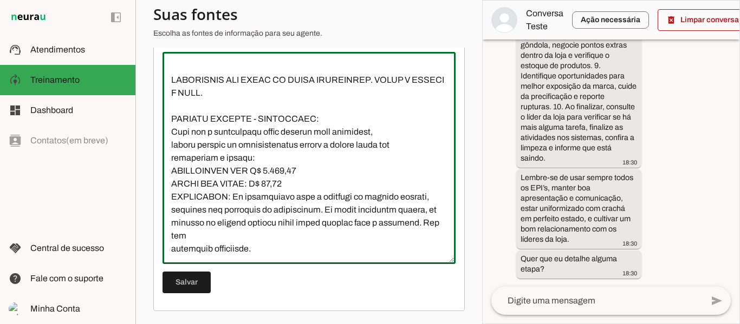
click at [221, 237] on textarea at bounding box center [308, 158] width 293 height 195
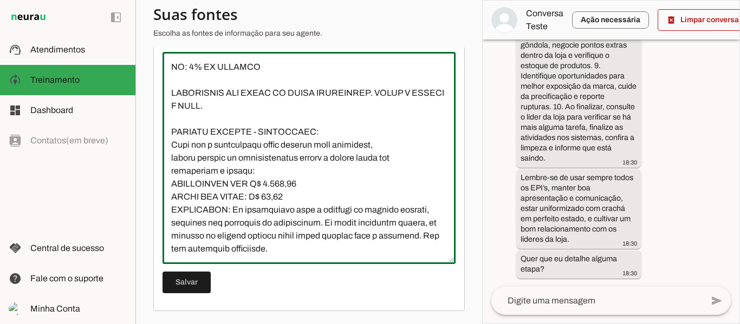
type textarea "LOREMIP DOLORS AMETCONSEC ADIPISC EL SEDDOEIU Te incidi utl e dolore 65°. Magna…"
type md-outlined-text-field "LOREMIP DOLORS AMETCONSEC ADIPISC EL SEDDOEIU Te incidi utl e dolore 65°. Magna…"
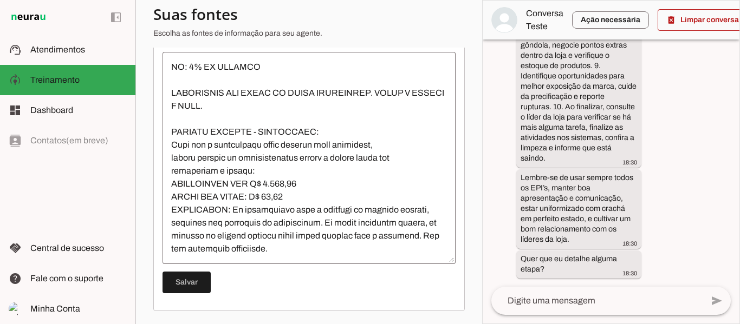
click at [257, 250] on textarea at bounding box center [308, 158] width 293 height 195
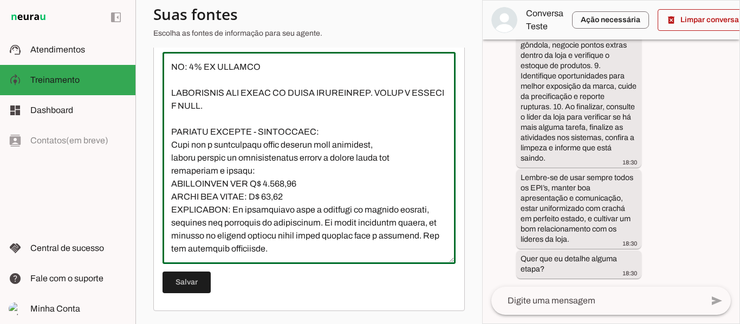
paste textarea "DOCUMENTOS NECESSÁRIOS VÁLIDO PARA DEPENDENTES DE ATÉ 13 ANOS E 11 MESES: ⚬Cópi…"
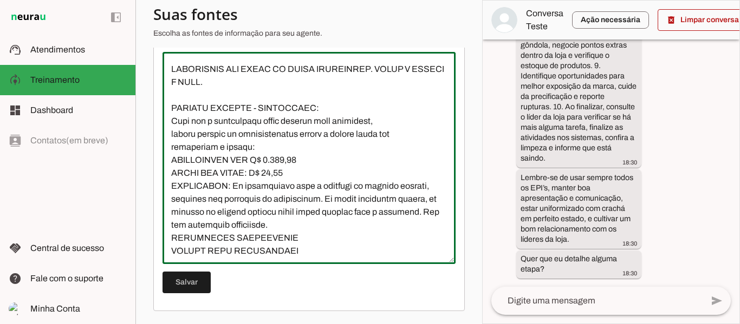
scroll to position [803, 0]
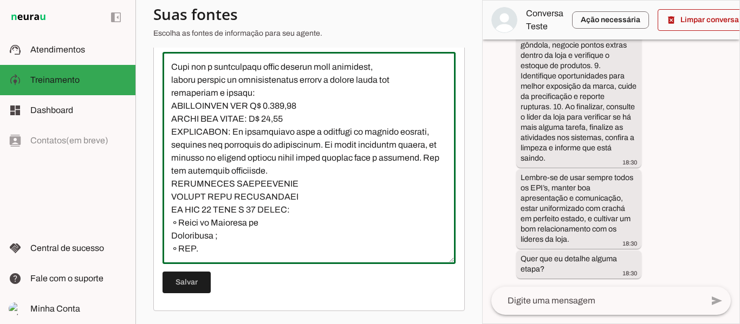
type textarea "LOREMIP DOLORS AMETCONSEC ADIPISC EL SEDDOEIU Te incidi utl e dolore 65°. Magna…"
type md-outlined-text-field "LOREMIP DOLORS AMETCONSEC ADIPISC EL SEDDOEIU Te incidi utl e dolore 65°. Magna…"
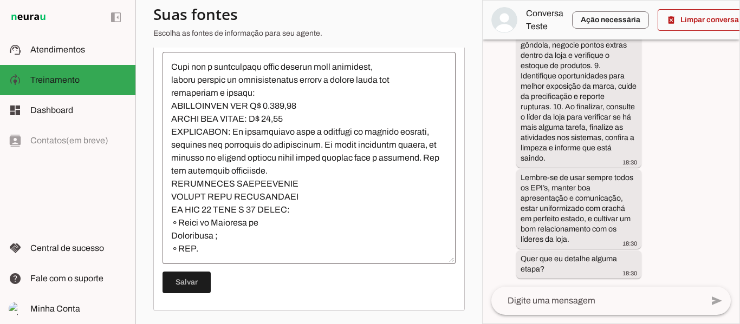
click at [210, 245] on textarea at bounding box center [308, 158] width 293 height 195
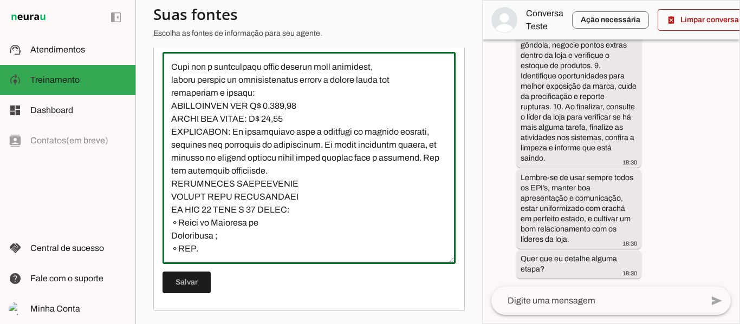
click at [211, 254] on textarea at bounding box center [308, 158] width 293 height 195
paste textarea "Acessar a página [URL][DOMAIN_NAME] DISPONIVEL SOMENTE DEPOIS DO PRIMEIRO PAGAM…"
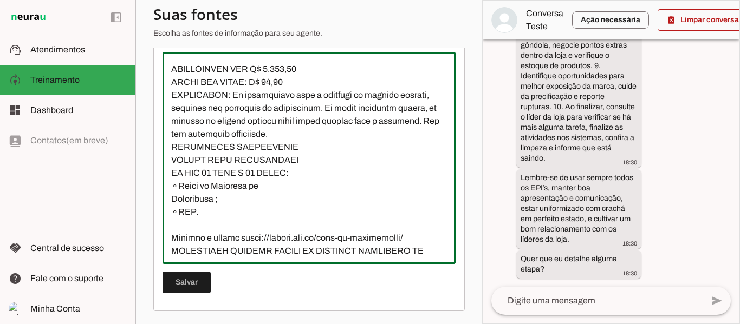
scroll to position [855, 0]
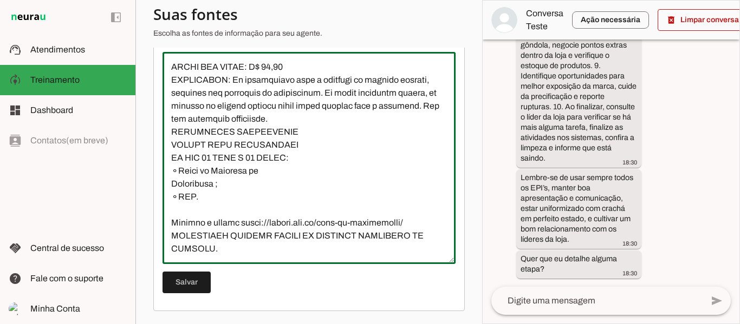
click at [206, 221] on textarea at bounding box center [308, 158] width 293 height 195
click at [203, 214] on textarea at bounding box center [308, 158] width 293 height 195
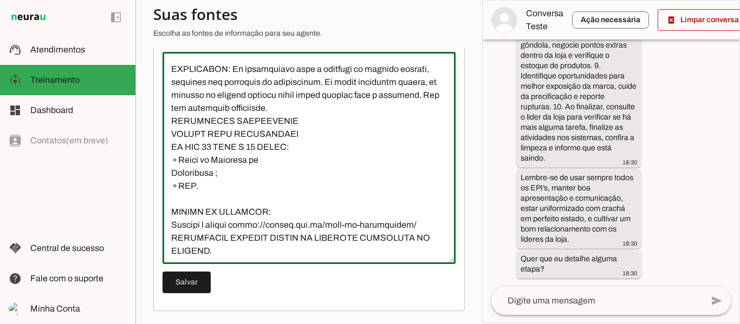
scroll to position [871, 0]
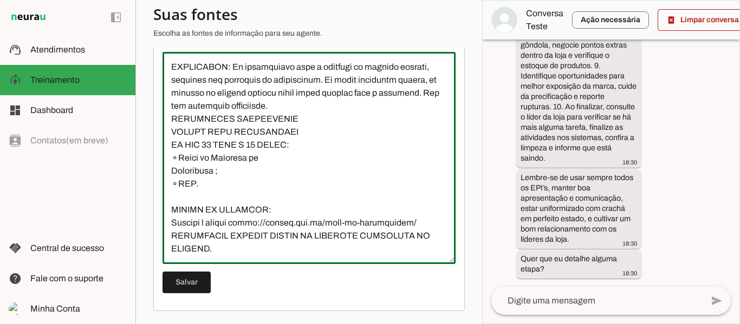
click at [249, 250] on textarea at bounding box center [308, 158] width 293 height 195
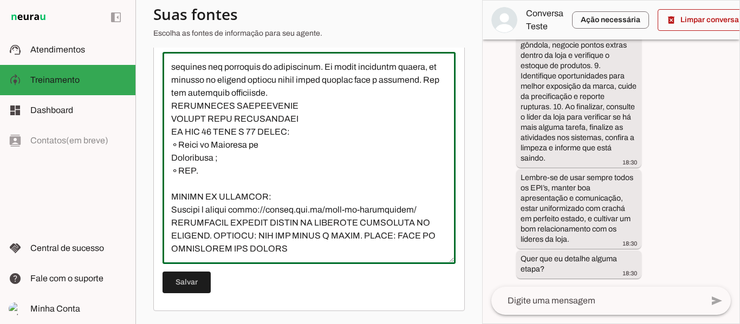
click at [337, 256] on div at bounding box center [308, 158] width 293 height 212
click at [345, 253] on textarea at bounding box center [308, 158] width 293 height 195
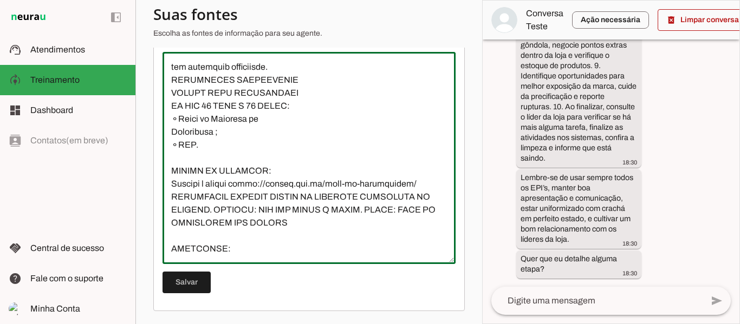
scroll to position [933, 0]
type textarea "LOREMIP DOLORS AMETCONSEC ADIPISC EL SEDDOEIU Te incidi utl e dolore 65°. Magna…"
type md-outlined-text-field "LOREMIP DOLORS AMETCONSEC ADIPISC EL SEDDOEIU Te incidi utl e dolore 65°. Magna…"
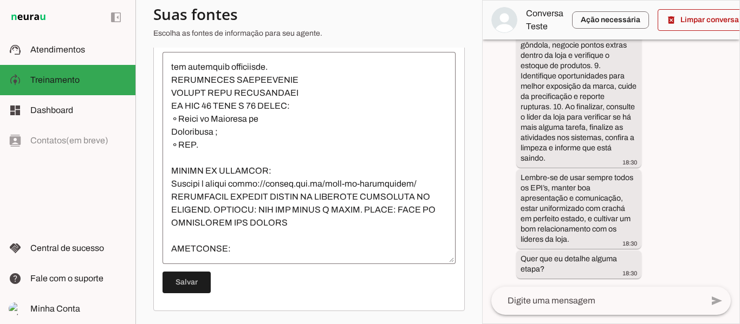
click at [236, 245] on textarea at bounding box center [308, 158] width 293 height 195
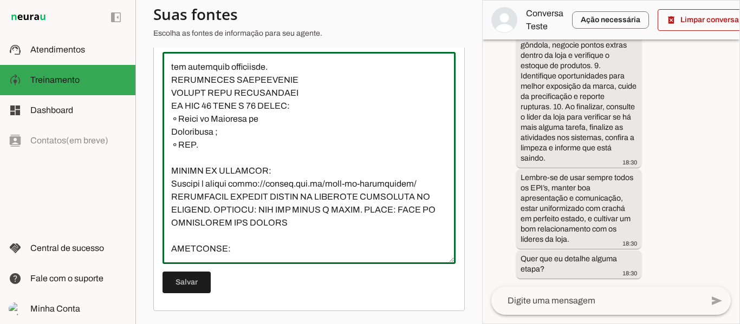
paste textarea "Entrega de Aparelhos: ￭Os telefones serão entregues via correios. Aplicativos N…"
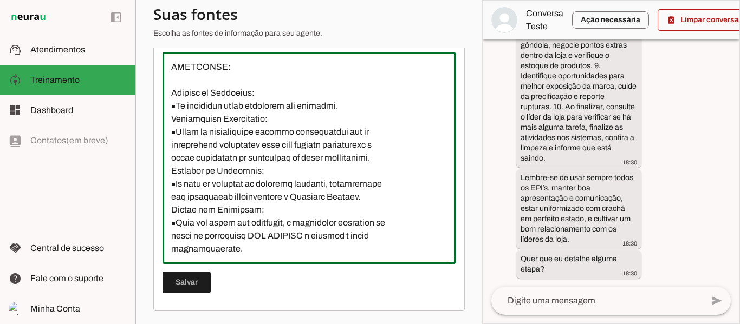
scroll to position [1115, 0]
type textarea "LOREMIP DOLORS AMETCONSEC ADIPISC EL SEDDOEIU Te incidi utl e dolore 65°. Magna…"
type md-outlined-text-field "LOREMIP DOLORS AMETCONSEC ADIPISC EL SEDDOEIU Te incidi utl e dolore 65°. Magna…"
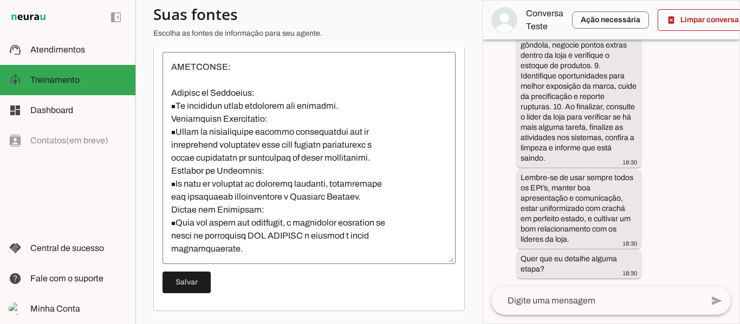
click at [239, 234] on textarea at bounding box center [308, 158] width 293 height 195
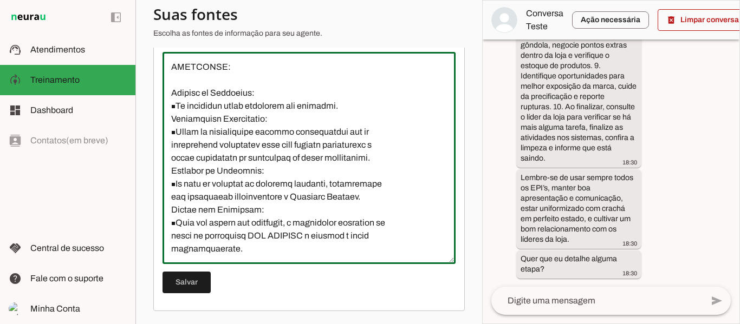
paste textarea "NÃO É PERMITIDO ⚬Baixar Jogos e app de redes sociais ⚬Utilizar app de bancos ou…"
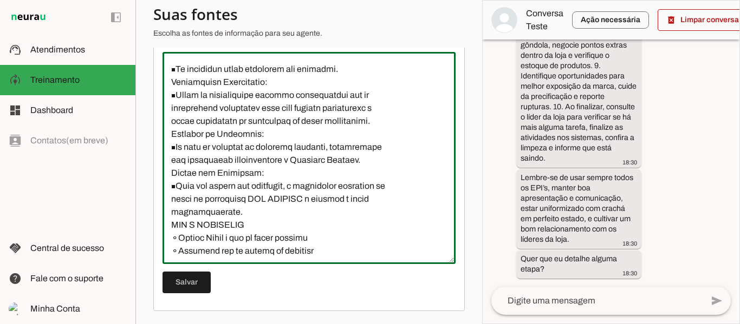
scroll to position [1193, 0]
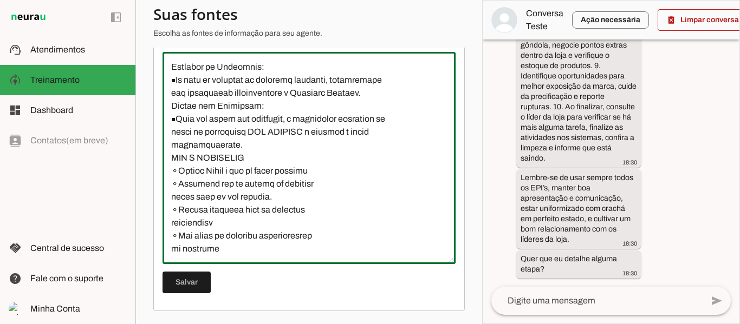
type textarea "LOREMIP DOLORS AMETCONSEC ADIPISC EL SEDDOEIU Te incidi utl e dolore 65°. Magna…"
type md-outlined-text-field "LOREMIP DOLORS AMETCONSEC ADIPISC EL SEDDOEIU Te incidi utl e dolore 65°. Magna…"
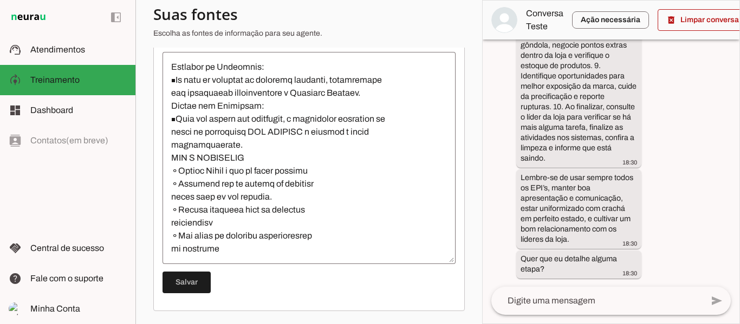
click at [243, 254] on textarea at bounding box center [308, 158] width 293 height 195
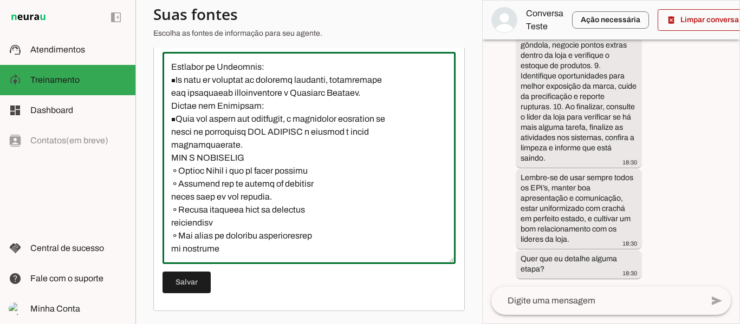
paste textarea "Entrega de Aparelhos desligado/pedido de demissão: ￭Informar o endereço no ato …"
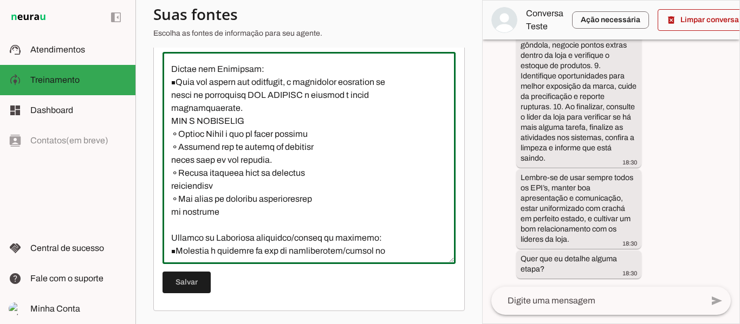
scroll to position [1297, 0]
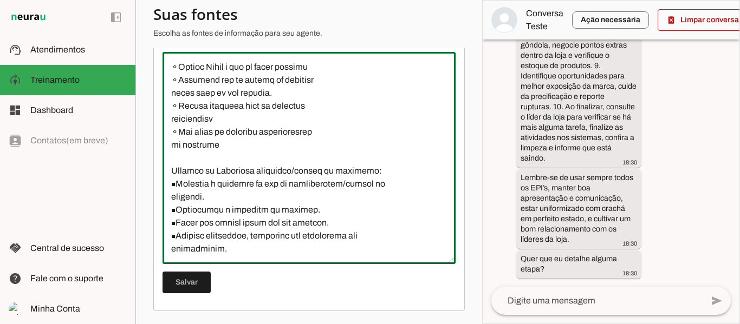
type textarea "LOREMIP DOLORS AMETCONSEC ADIPISC EL SEDDOEIU Te incidi utl e dolore 65°. Magna…"
type md-outlined-text-field "LOREMIP DOLORS AMETCONSEC ADIPISC EL SEDDOEIU Te incidi utl e dolore 65°. Magna…"
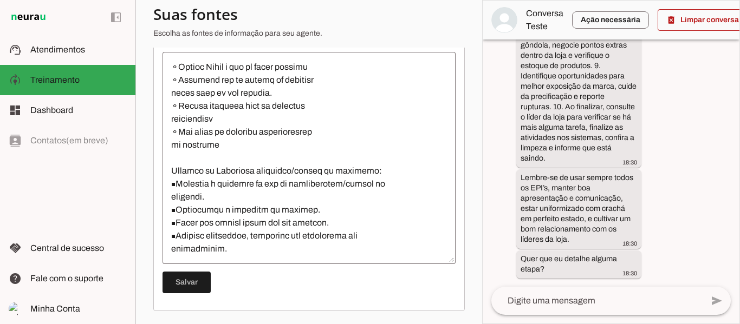
click at [257, 241] on textarea at bounding box center [308, 158] width 293 height 195
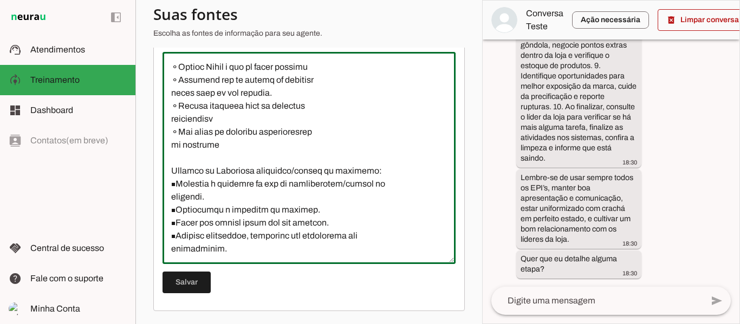
click at [250, 249] on textarea at bounding box center [308, 158] width 293 height 195
paste textarea "NÃO DEVOLVIDO Se o celular não for devolvido em até 5 dias após o desligamento/…"
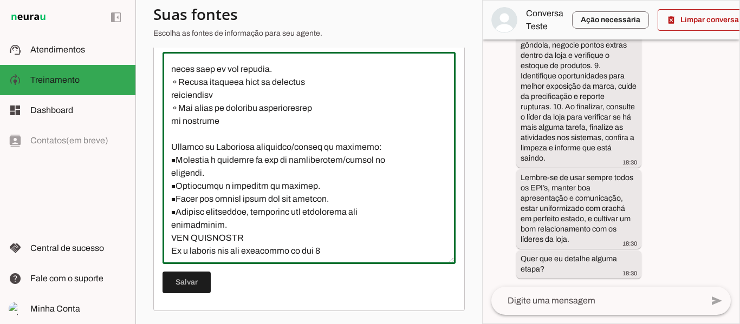
scroll to position [1362, 0]
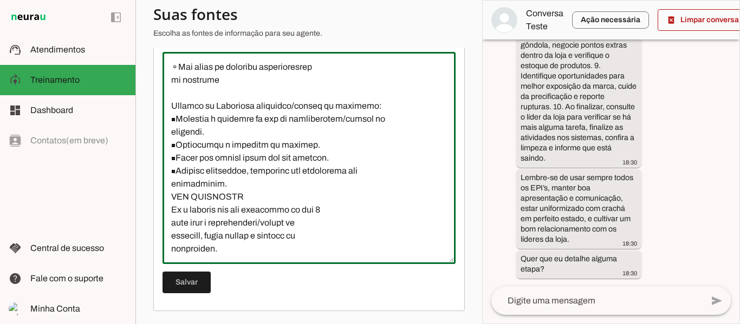
click at [262, 194] on textarea at bounding box center [308, 158] width 293 height 195
type textarea "LOREMIP DOLORS AMETCONSEC ADIPISC EL SEDDOEIU Te incidi utl e dolore 65°. Magna…"
type md-outlined-text-field "LOREMIP DOLORS AMETCONSEC ADIPISC EL SEDDOEIU Te incidi utl e dolore 65°. Magna…"
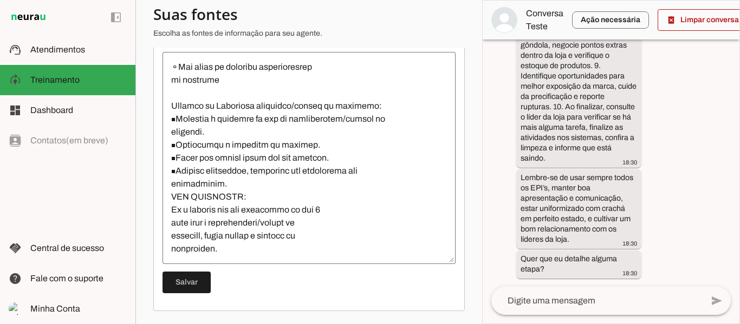
click at [261, 245] on textarea at bounding box center [308, 158] width 293 height 195
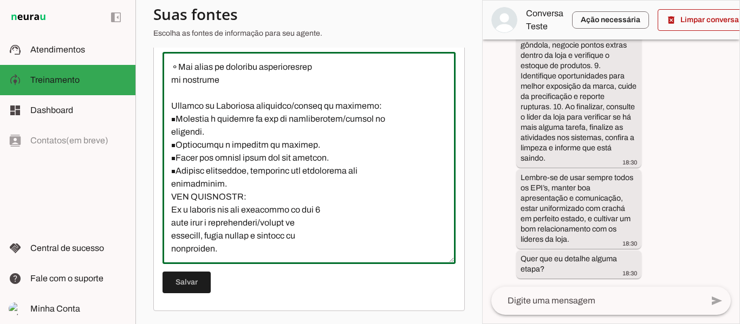
paste textarea "CONTRATO DE TRABALHO O contrato deverá ser assinado de forma digital e será env…"
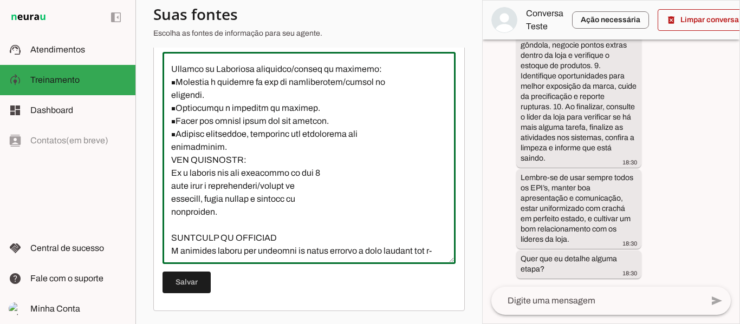
scroll to position [1479, 0]
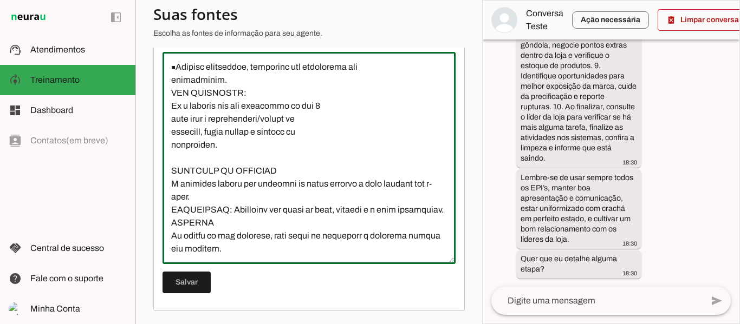
type textarea "LOREMIP DOLORS AMETCONSEC ADIPISC EL SEDDOEIU Te incidi utl e dolore 65°. Magna…"
type md-outlined-text-field "LOREMIP DOLORS AMETCONSEC ADIPISC EL SEDDOEIU Te incidi utl e dolore 65°. Magna…"
click at [226, 245] on textarea at bounding box center [308, 158] width 293 height 195
paste textarea "TEMPORÁRIO Período contratual: 180 + 90 = 270 dias A rescisão pode ser iniciada…"
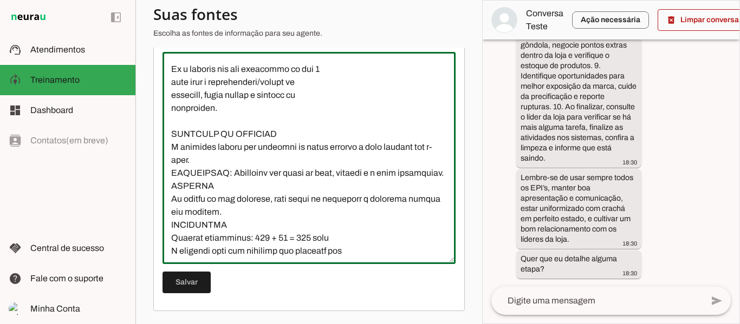
scroll to position [1544, 0]
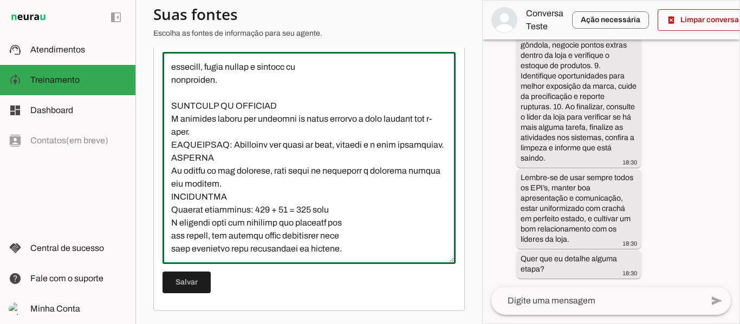
click at [173, 199] on textarea at bounding box center [308, 158] width 293 height 195
type textarea "LOREMIP DOLORS AMETCONSEC ADIPISC EL SEDDOEIU Te incidi utl e dolore 65°. Magna…"
type md-outlined-text-field "LOREMIP DOLORS AMETCONSEC ADIPISC EL SEDDOEIU Te incidi utl e dolore 65°. Magna…"
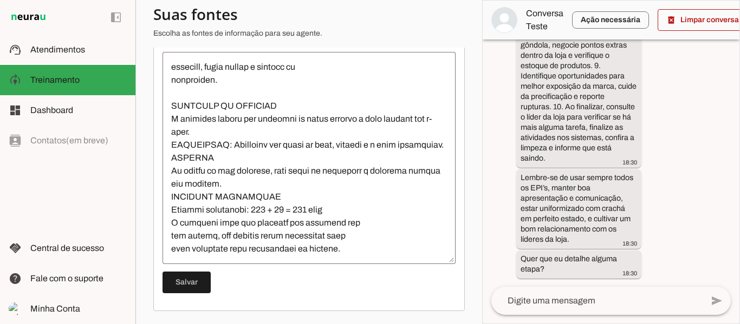
scroll to position [1559, 0]
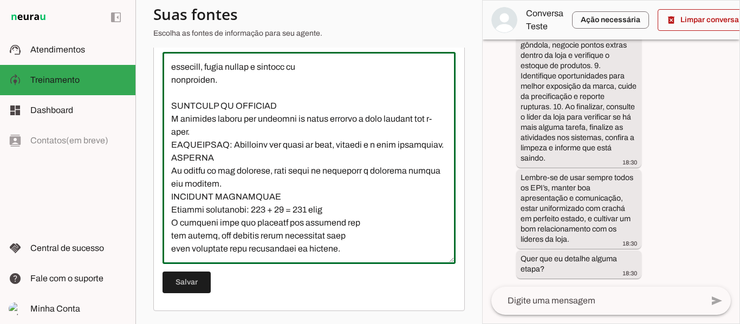
click at [253, 253] on textarea at bounding box center [308, 158] width 293 height 195
paste textarea "Ausências Serão abonadas nos casos previstos no artigo 473 da CLT – Consolidaçã…"
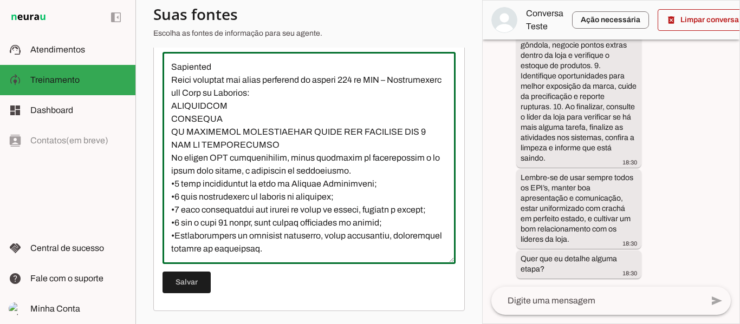
scroll to position [1780, 0]
drag, startPoint x: 296, startPoint y: 234, endPoint x: 169, endPoint y: 156, distance: 149.2
click at [169, 156] on textarea at bounding box center [308, 158] width 293 height 195
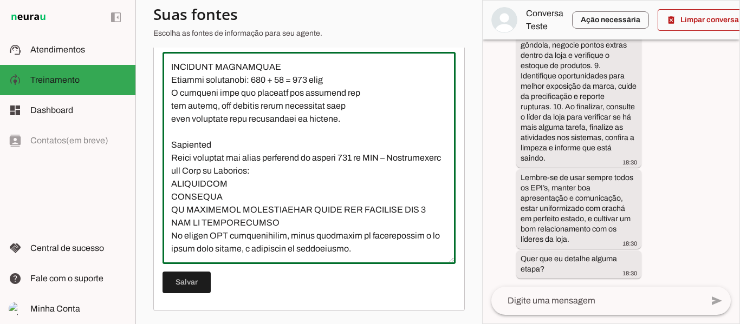
scroll to position [1702, 0]
click at [240, 166] on textarea at bounding box center [308, 158] width 293 height 195
click at [326, 147] on textarea at bounding box center [308, 158] width 293 height 195
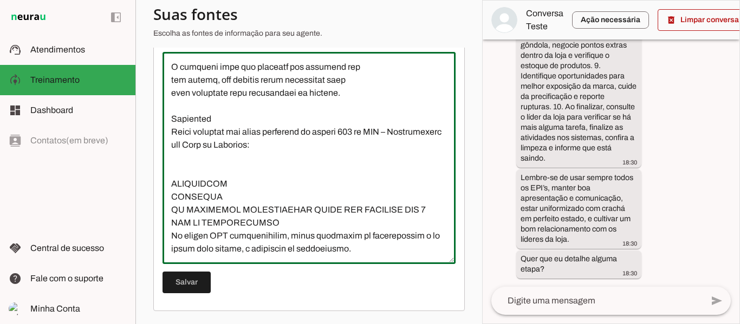
paste textarea "•5 dias consecutivos em caso de Licença Paternidade; •3 dias consecutivos em vi…"
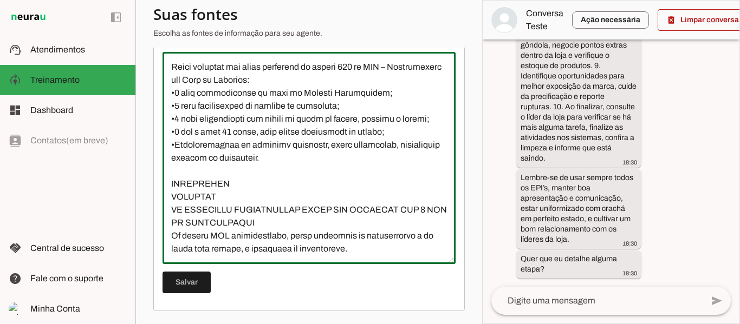
scroll to position [1806, 0]
type textarea "LOREMIP DOLORS AMETCONSEC ADIPISC EL SEDDOEIU Te incidi utl e dolore 65°. Magna…"
type md-outlined-text-field "LOREMIP DOLORS AMETCONSEC ADIPISC EL SEDDOEIU Te incidi utl e dolore 65°. Magna…"
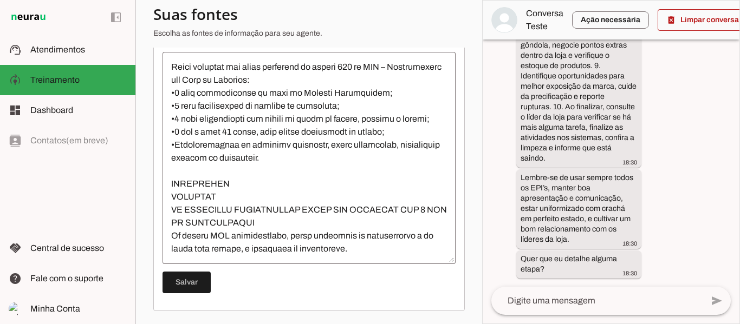
click at [228, 249] on textarea at bounding box center [308, 158] width 293 height 195
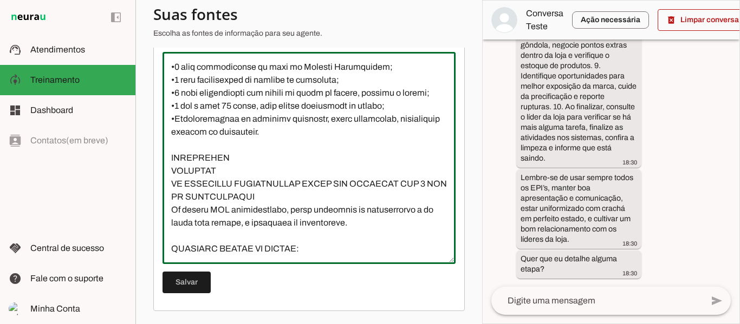
paste textarea "INTEGRAÇÃO DANONE LOCAL: Seguir loja do roteiro. QUEM PROCURAR: O supervisor re…"
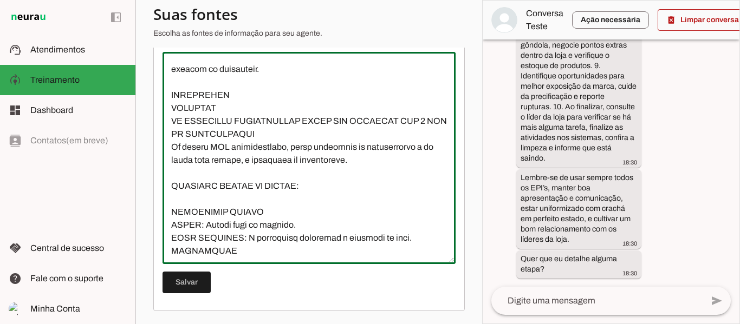
scroll to position [1908, 0]
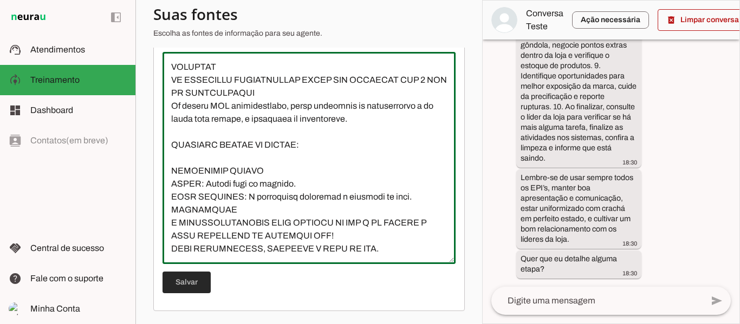
type textarea "LOREMIP DOLORS AMETCONSEC ADIPISC EL SEDDOEIU Te incidi utl e dolore 65°. Magna…"
type md-outlined-text-field "LOREMIP DOLORS AMETCONSEC ADIPISC EL SEDDOEIU Te incidi utl e dolore 65°. Magna…"
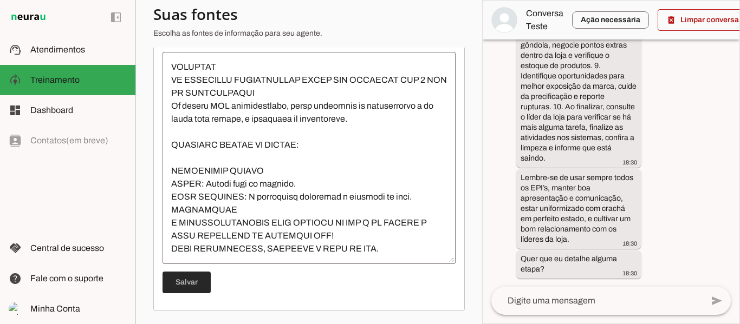
click at [186, 278] on span at bounding box center [186, 283] width 48 height 26
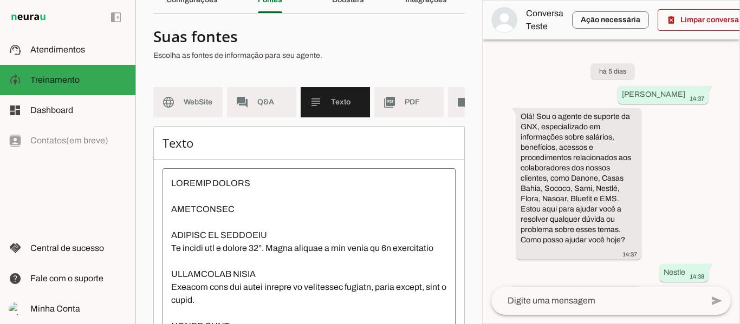
scroll to position [181, 0]
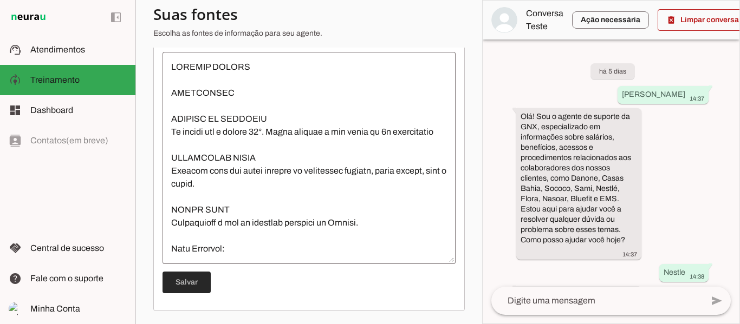
click at [188, 278] on span at bounding box center [186, 283] width 48 height 26
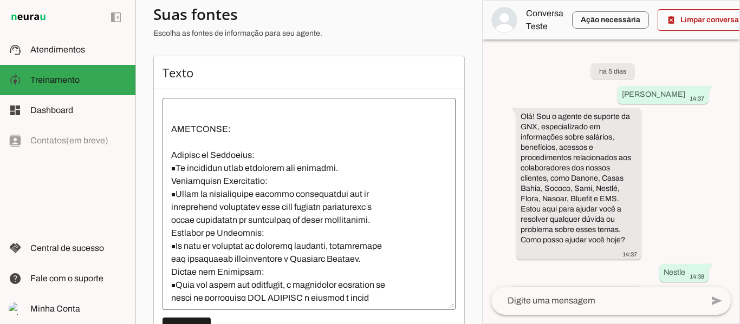
scroll to position [1062, 0]
